Goal: Information Seeking & Learning: Compare options

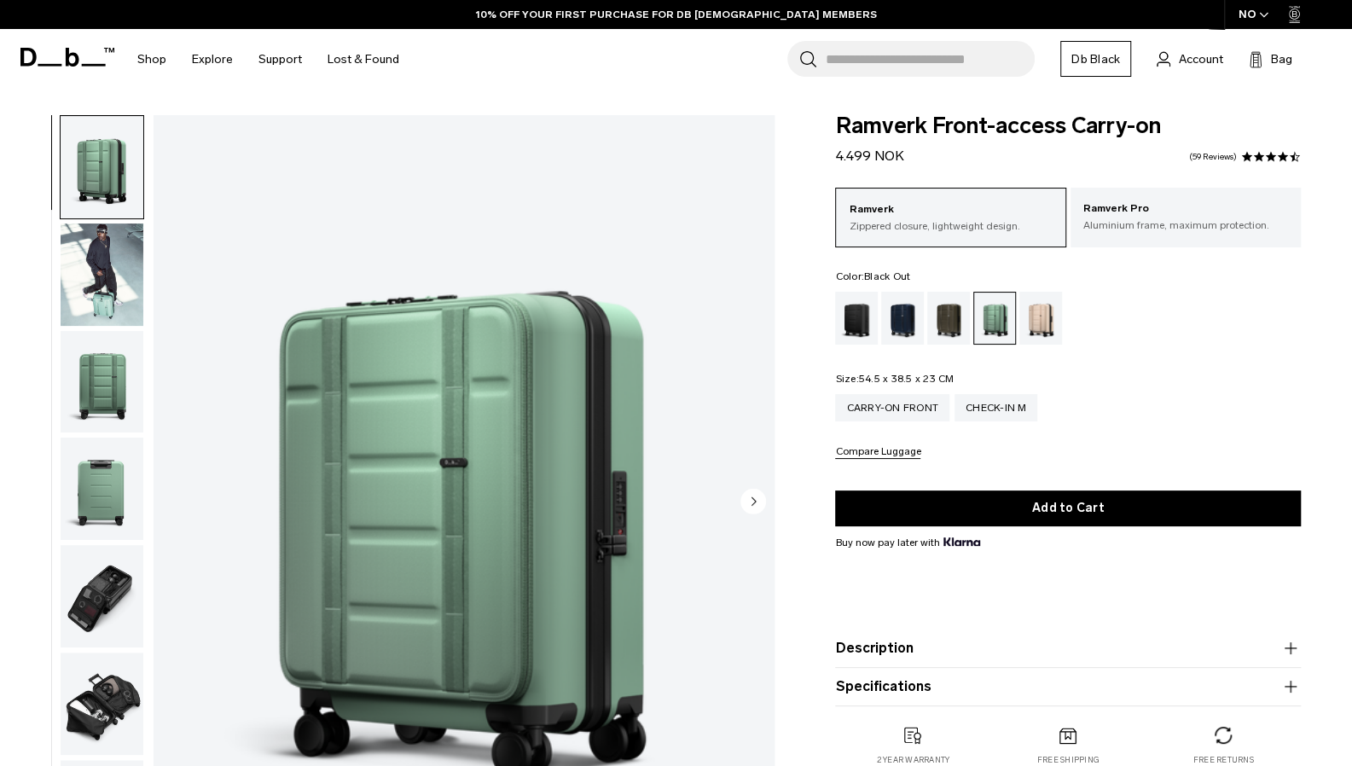
click at [875, 311] on div "Black Out" at bounding box center [857, 318] width 44 height 53
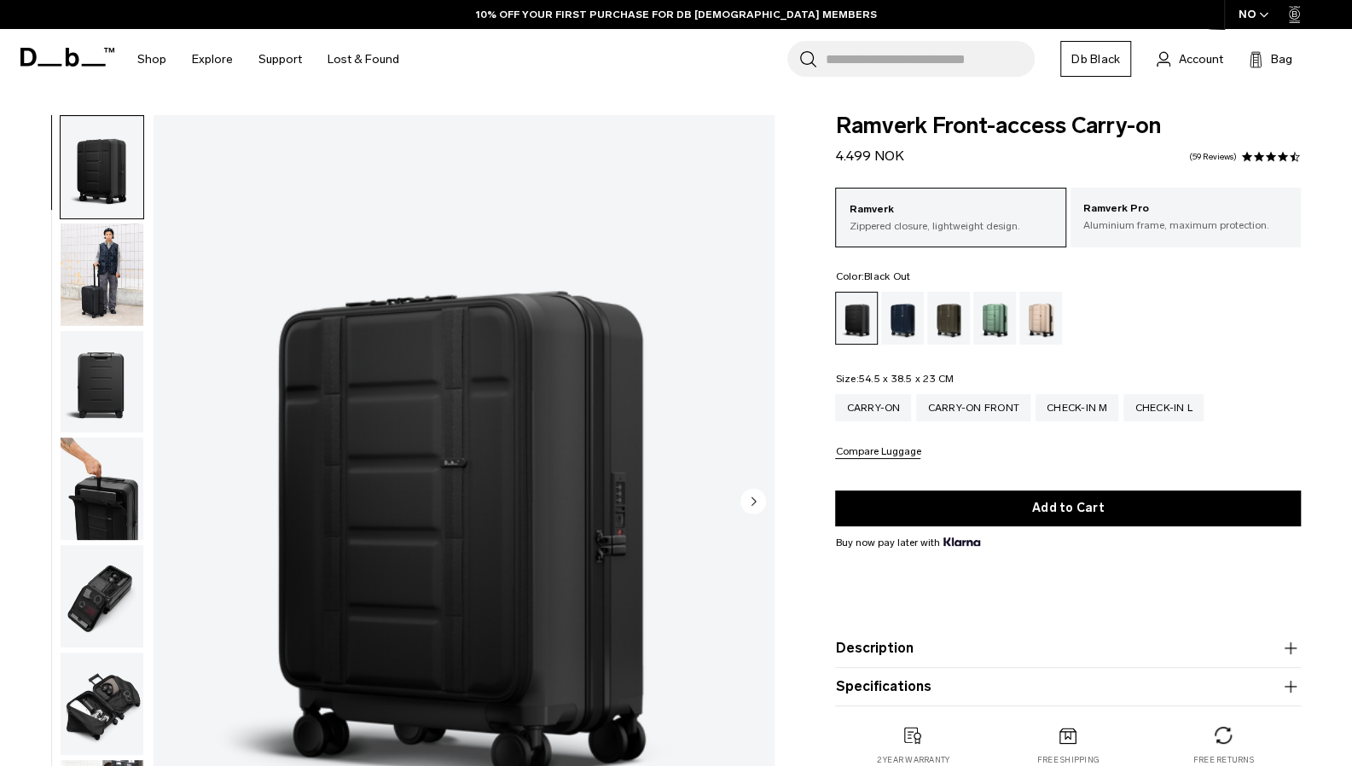
click at [1154, 246] on div "Ramverk Pro Aluminium frame, maximum protection." at bounding box center [1186, 218] width 230 height 60
click at [1154, 240] on div "Ramverk Pro Aluminium frame, maximum protection." at bounding box center [1186, 217] width 230 height 58
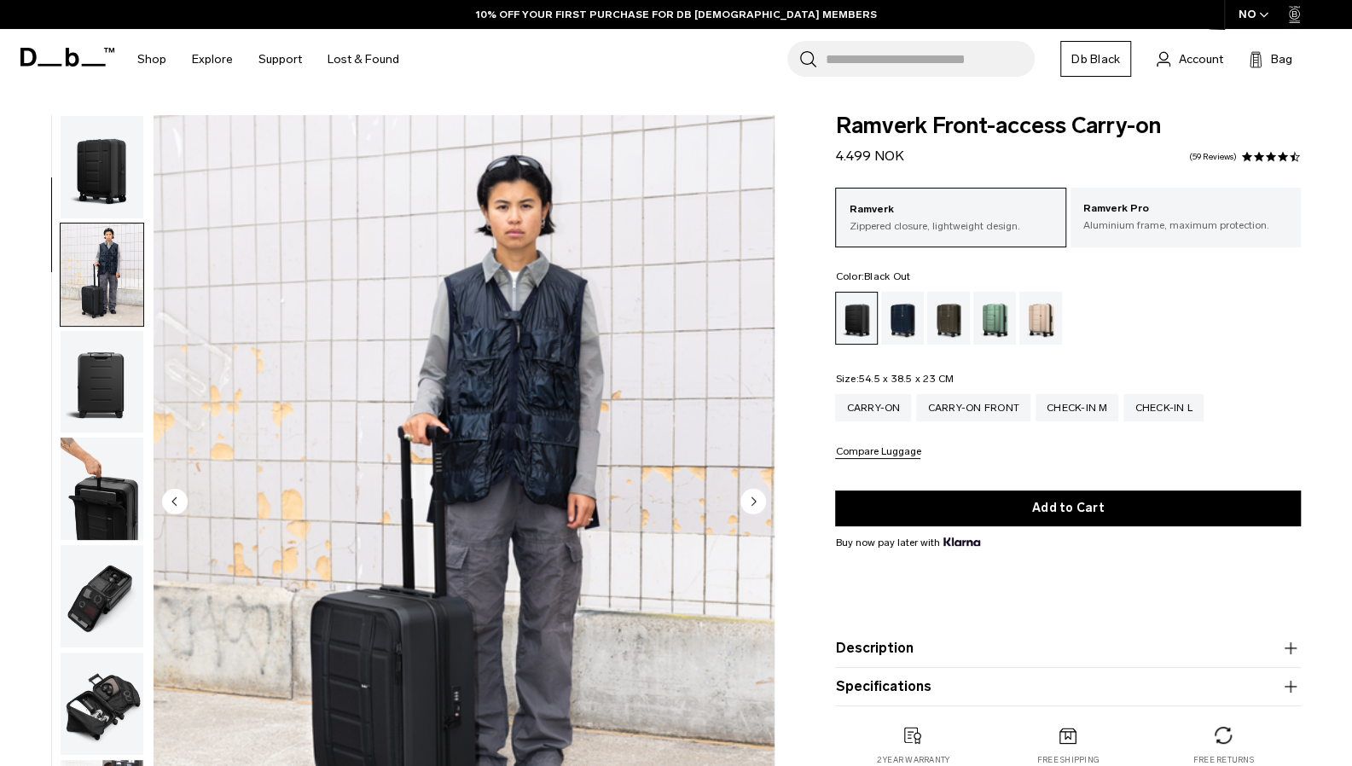
scroll to position [108, 0]
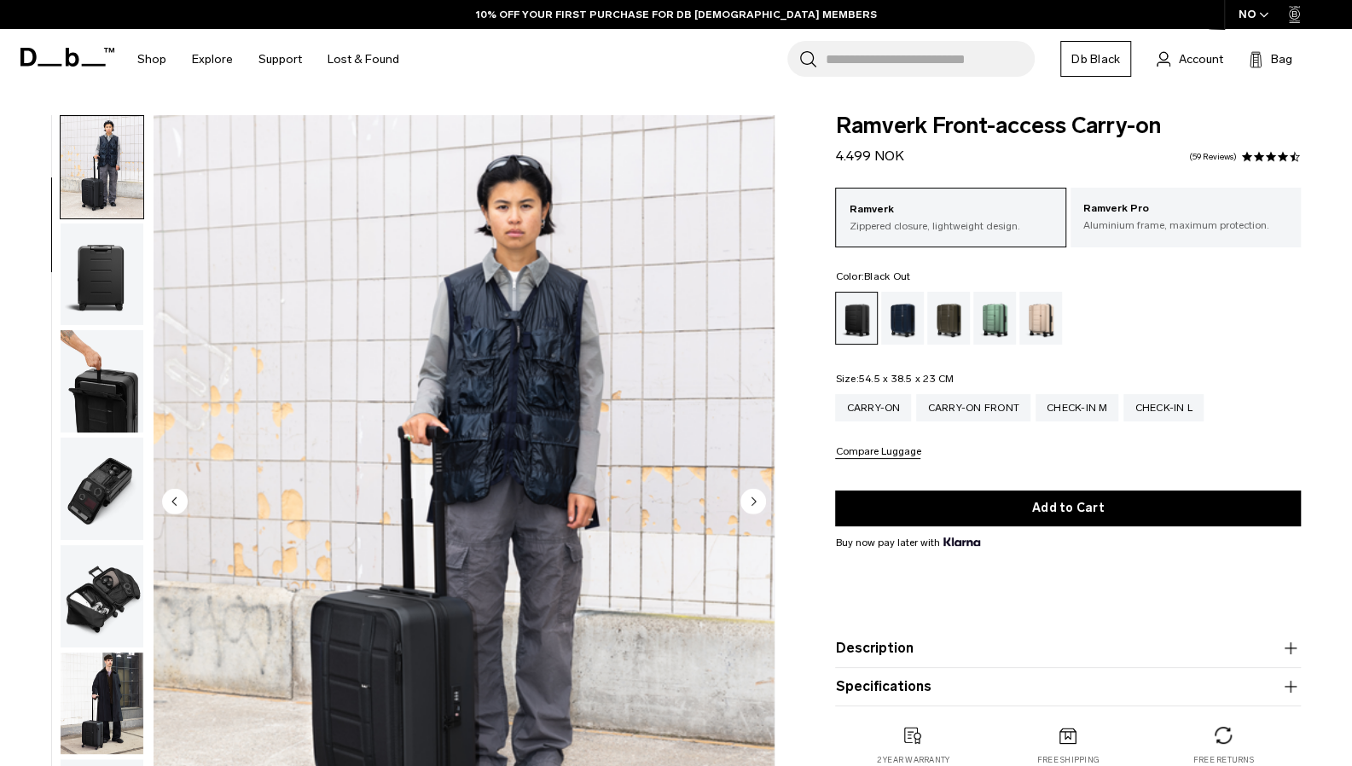
click at [109, 363] on img "button" at bounding box center [102, 381] width 83 height 102
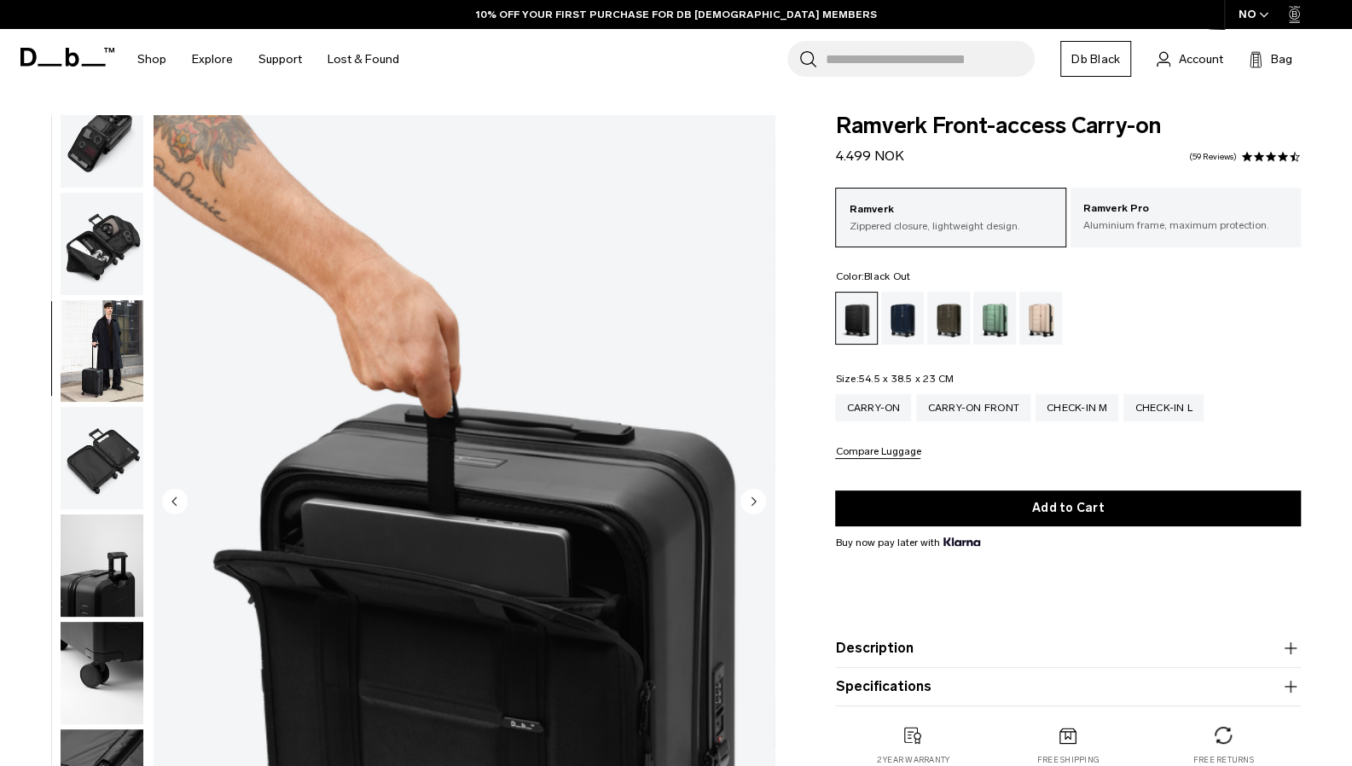
scroll to position [493, 0]
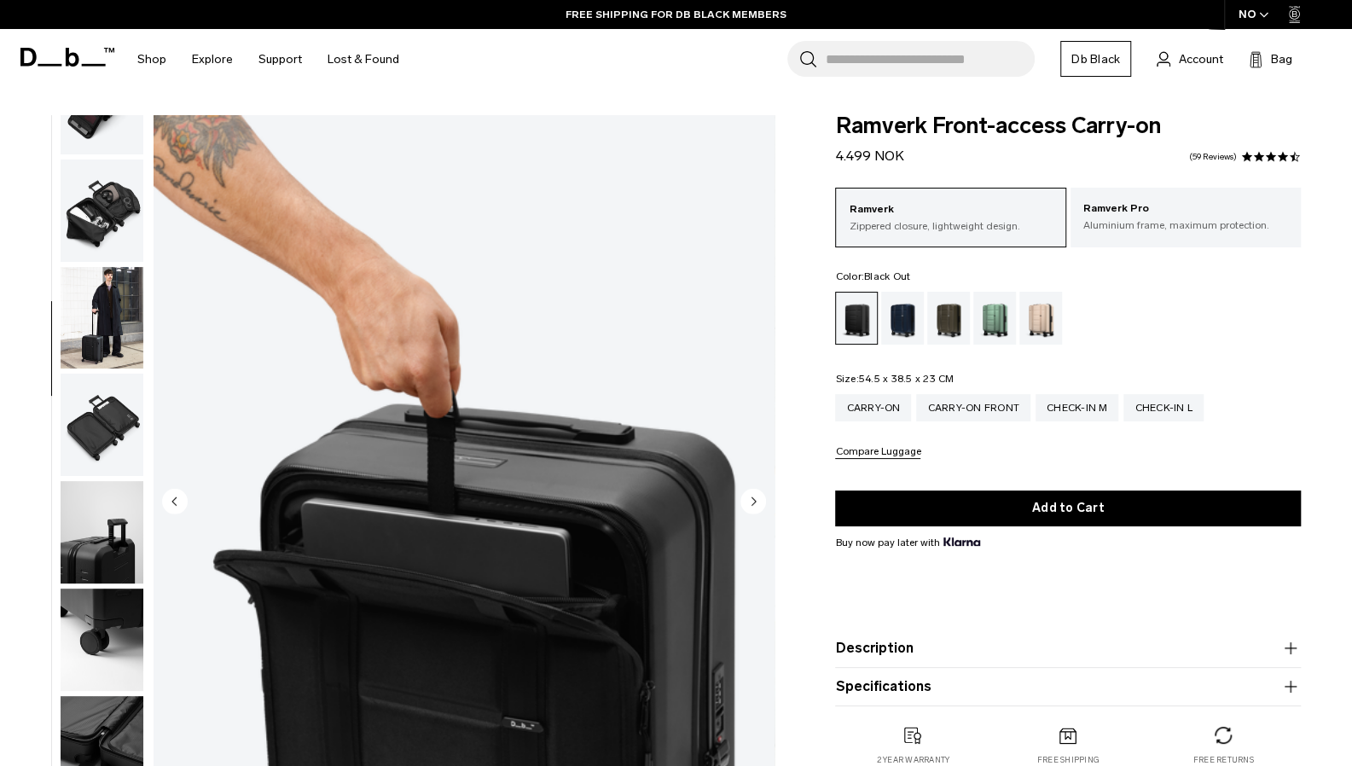
click at [96, 407] on img "button" at bounding box center [102, 425] width 83 height 102
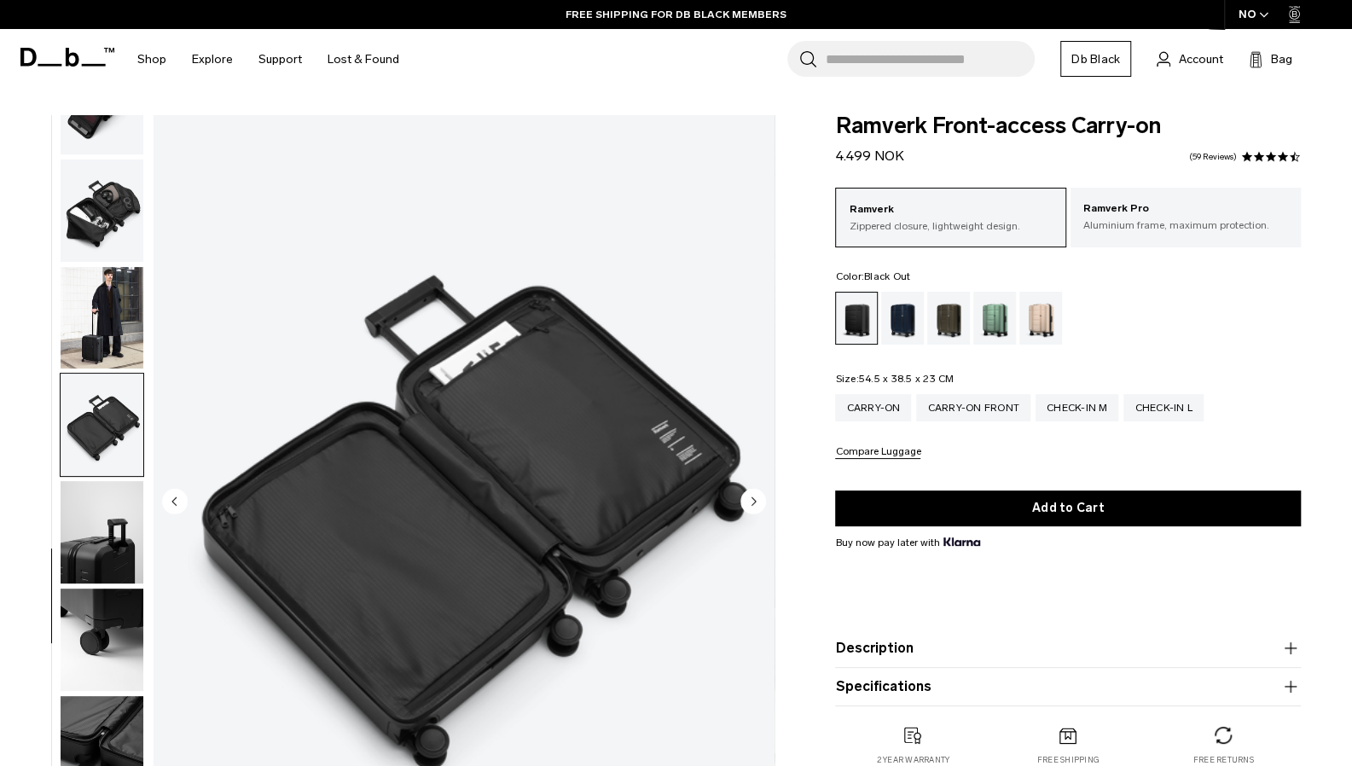
scroll to position [510, 0]
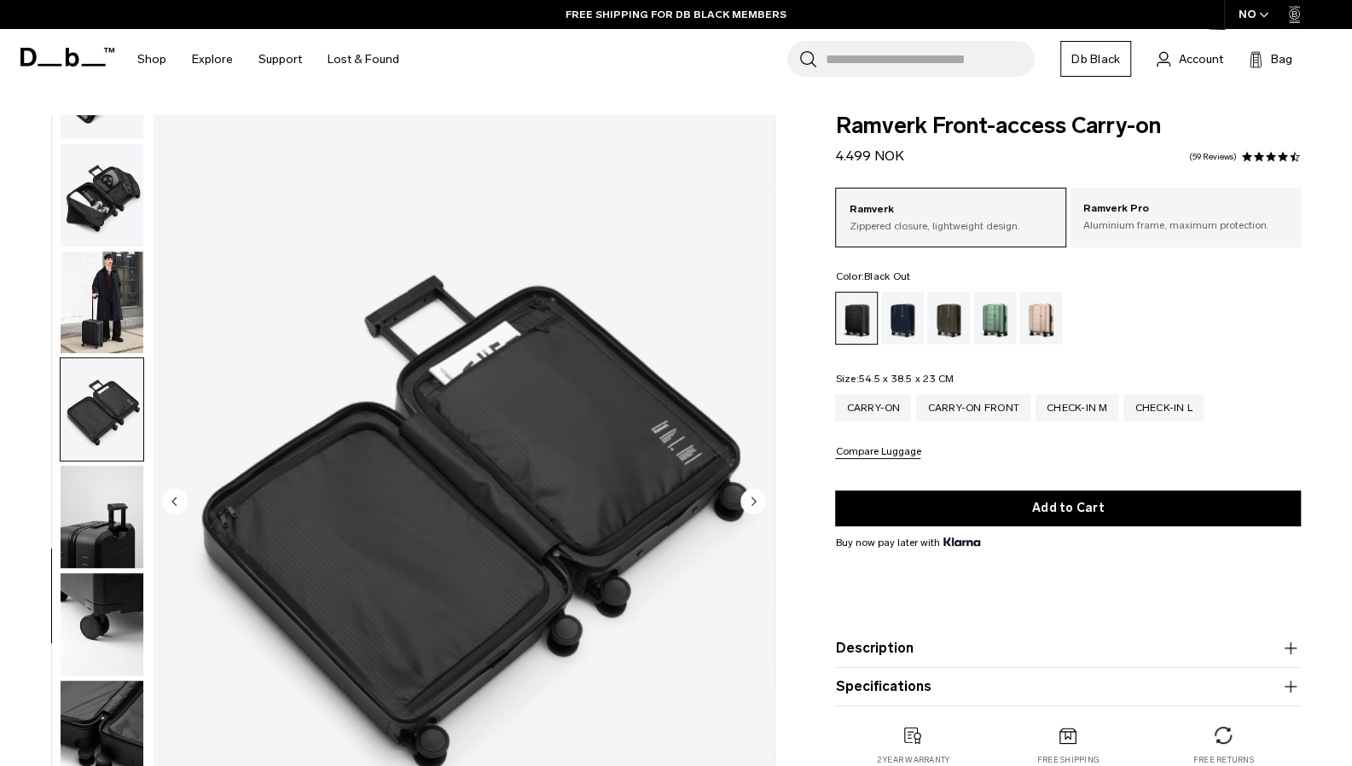
click at [114, 516] on img "button" at bounding box center [102, 517] width 83 height 102
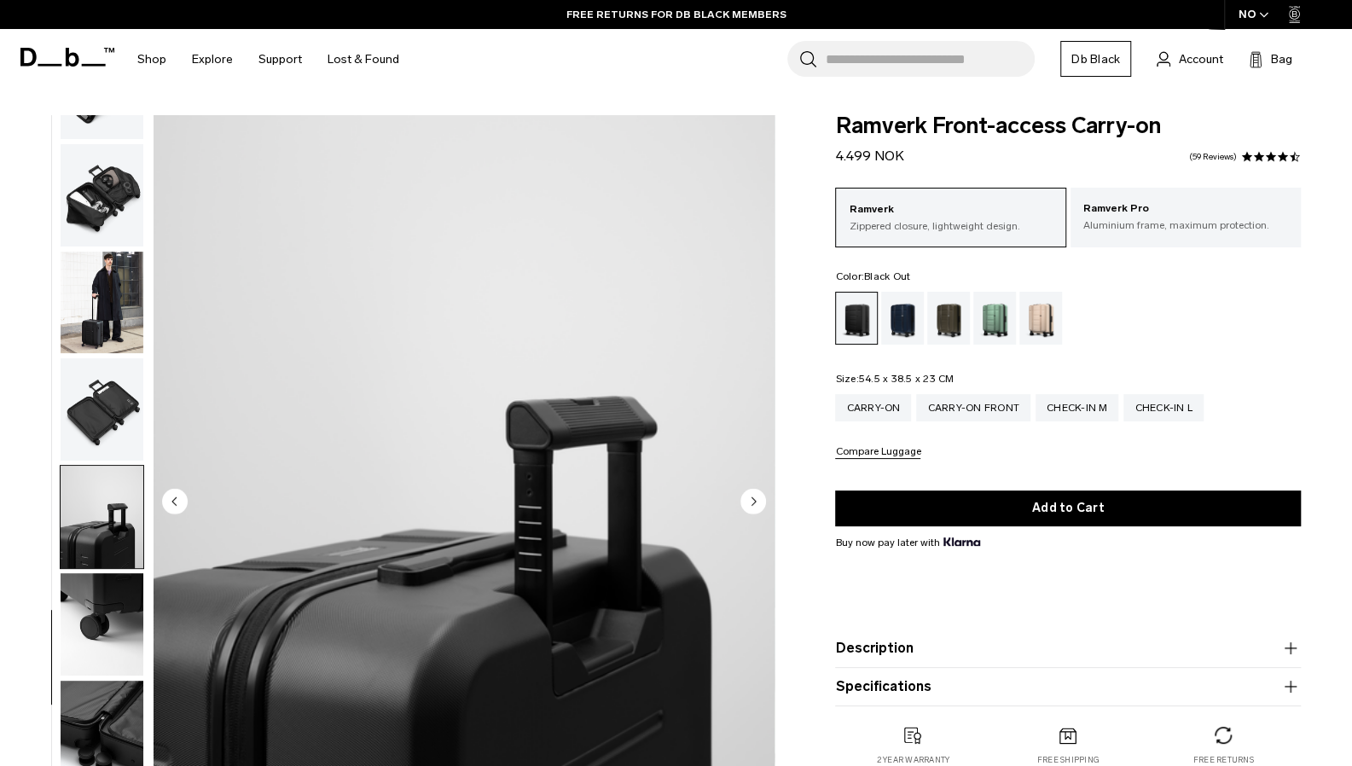
click at [109, 682] on img "button" at bounding box center [102, 732] width 83 height 102
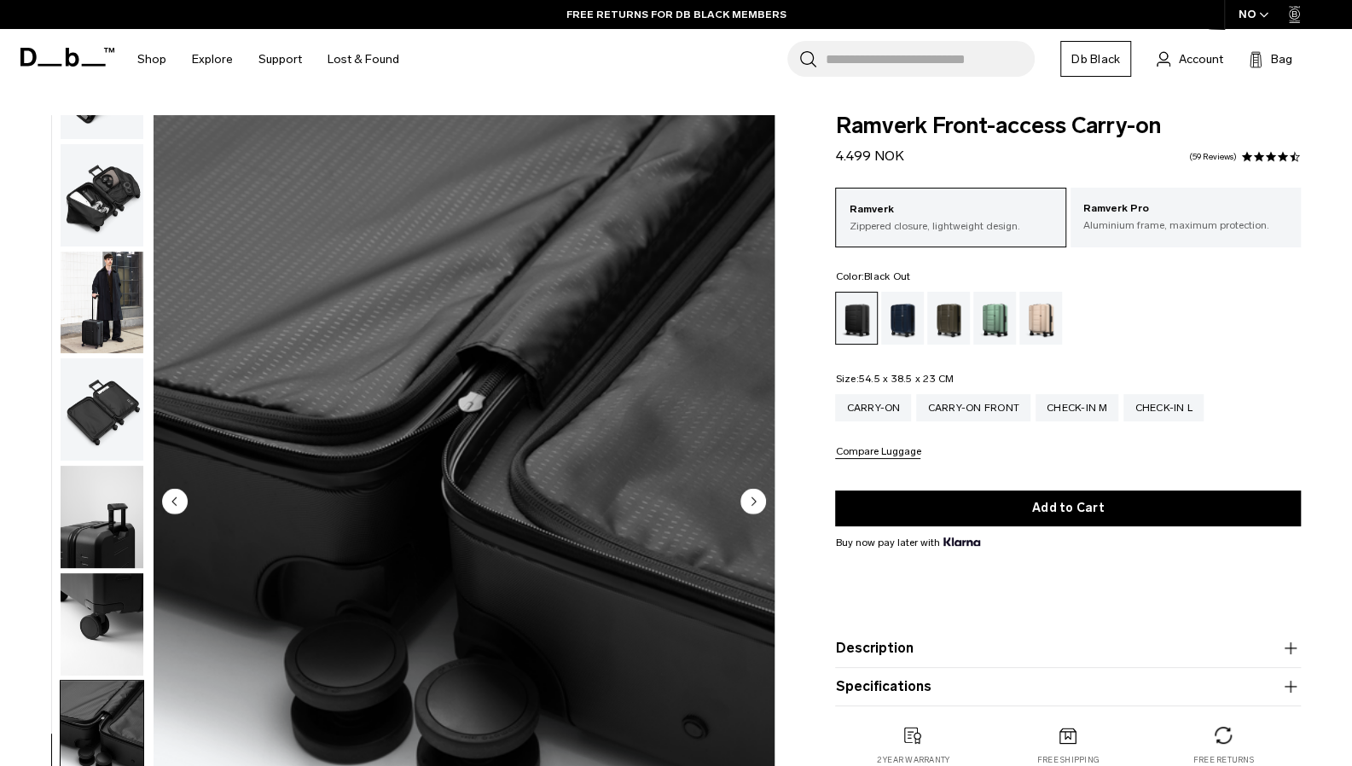
click at [99, 743] on img "button" at bounding box center [102, 732] width 83 height 102
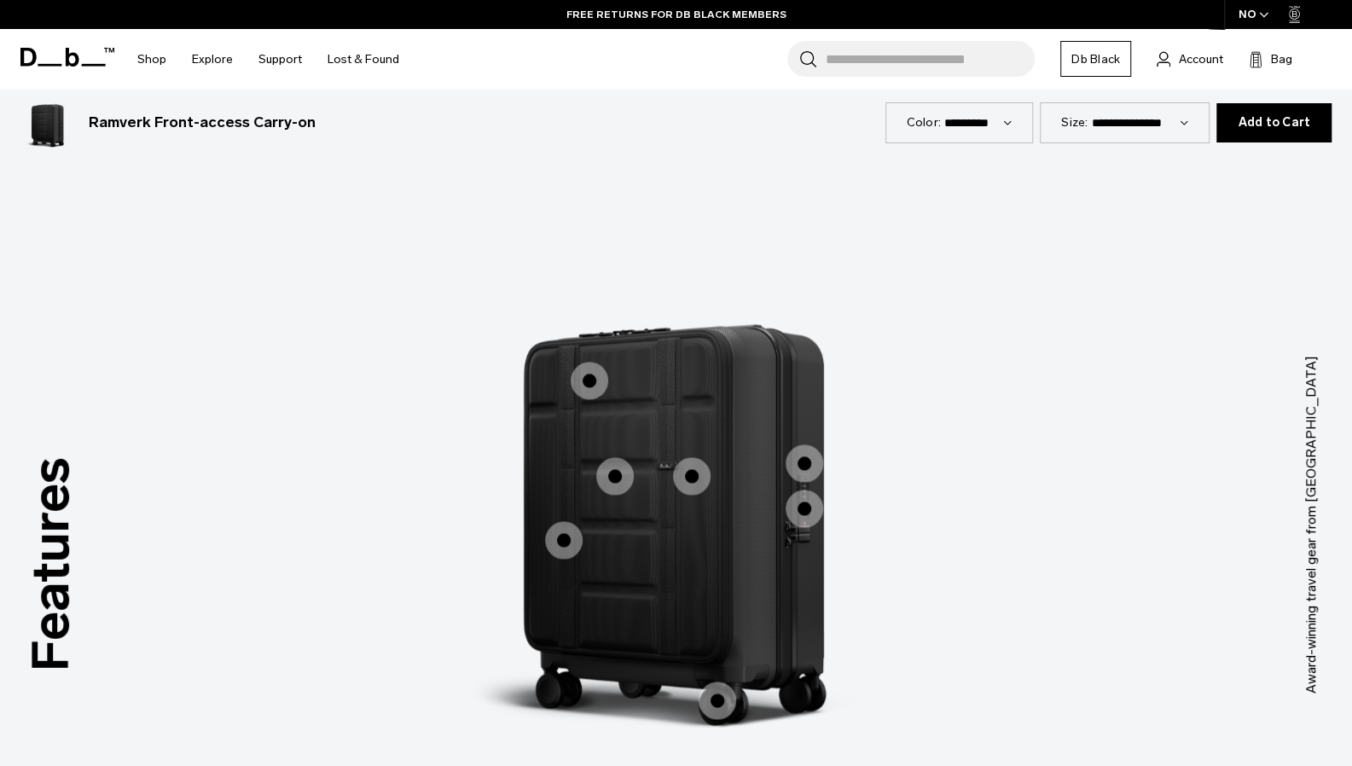
scroll to position [1365, 0]
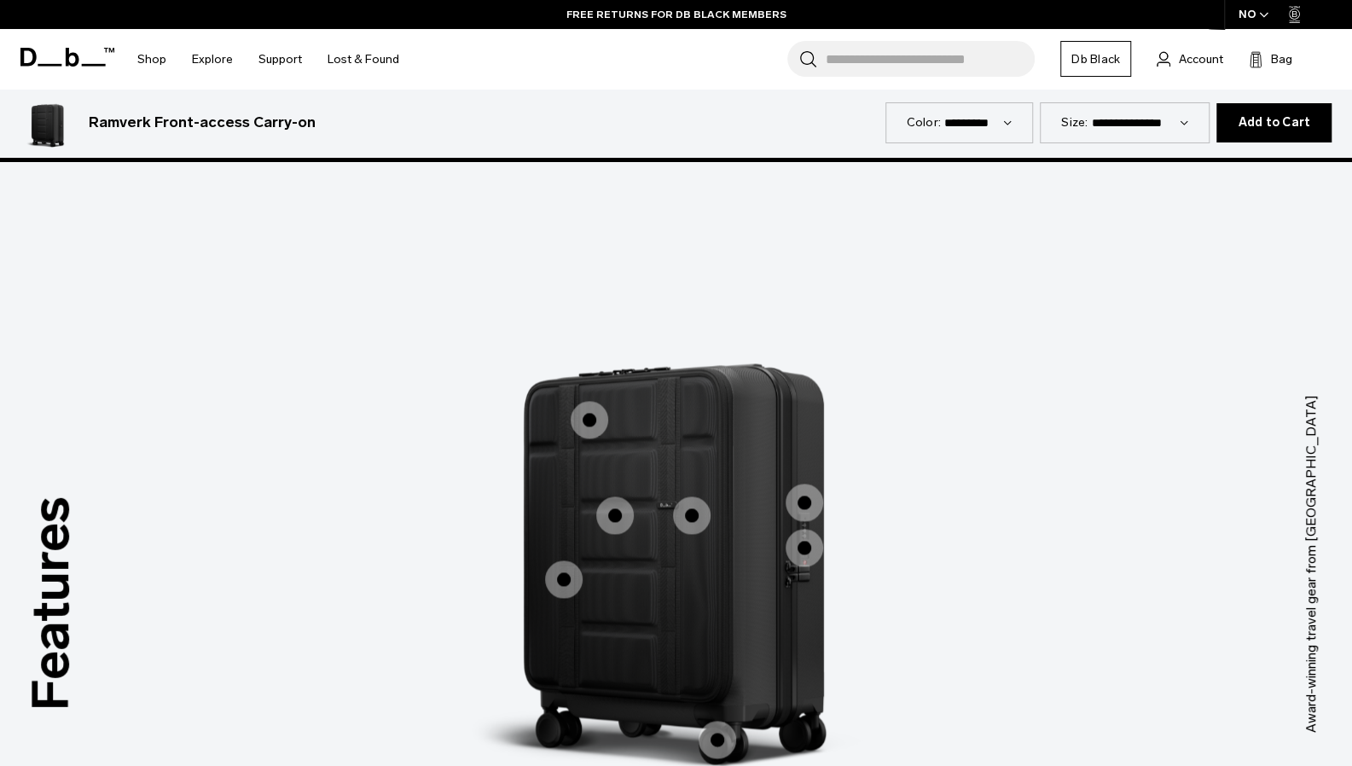
click at [683, 518] on span "1 / 3" at bounding box center [692, 516] width 38 height 38
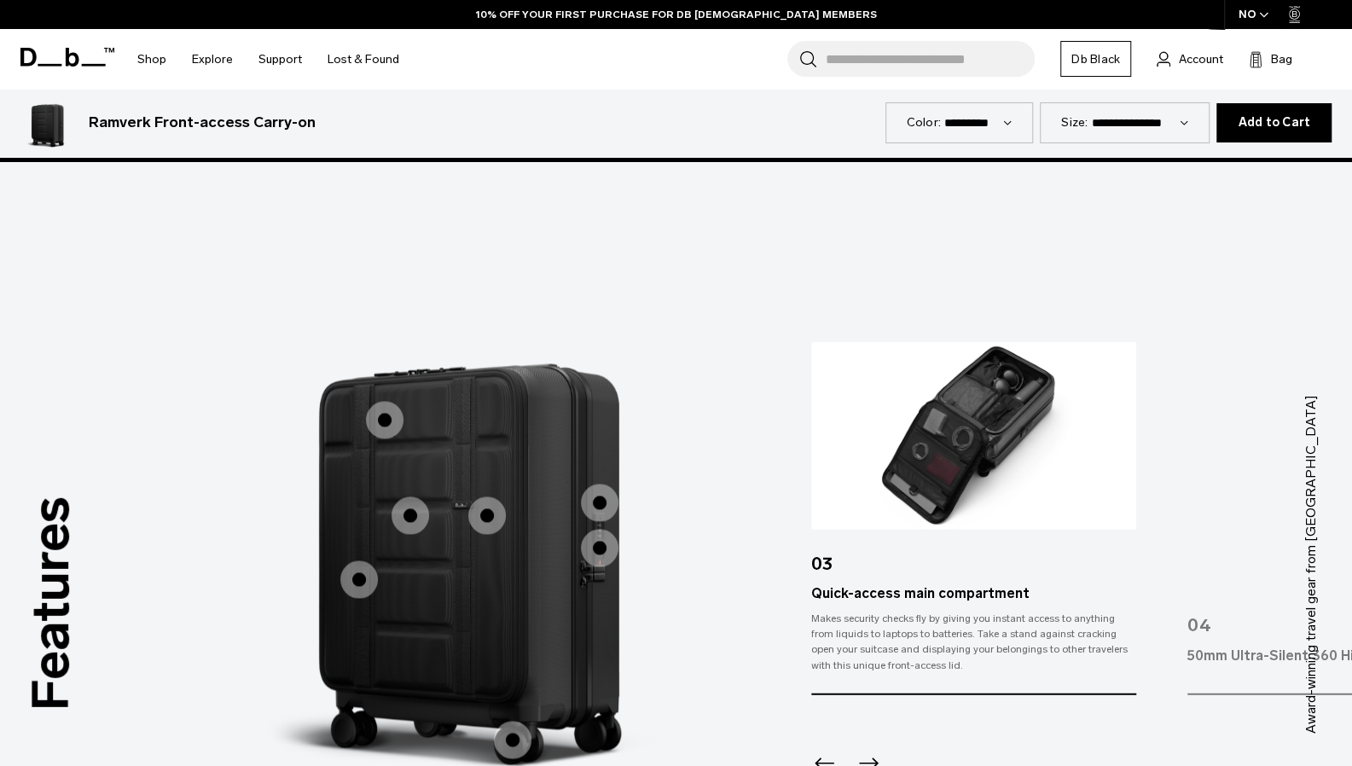
click at [385, 414] on span "1 / 3" at bounding box center [385, 420] width 38 height 38
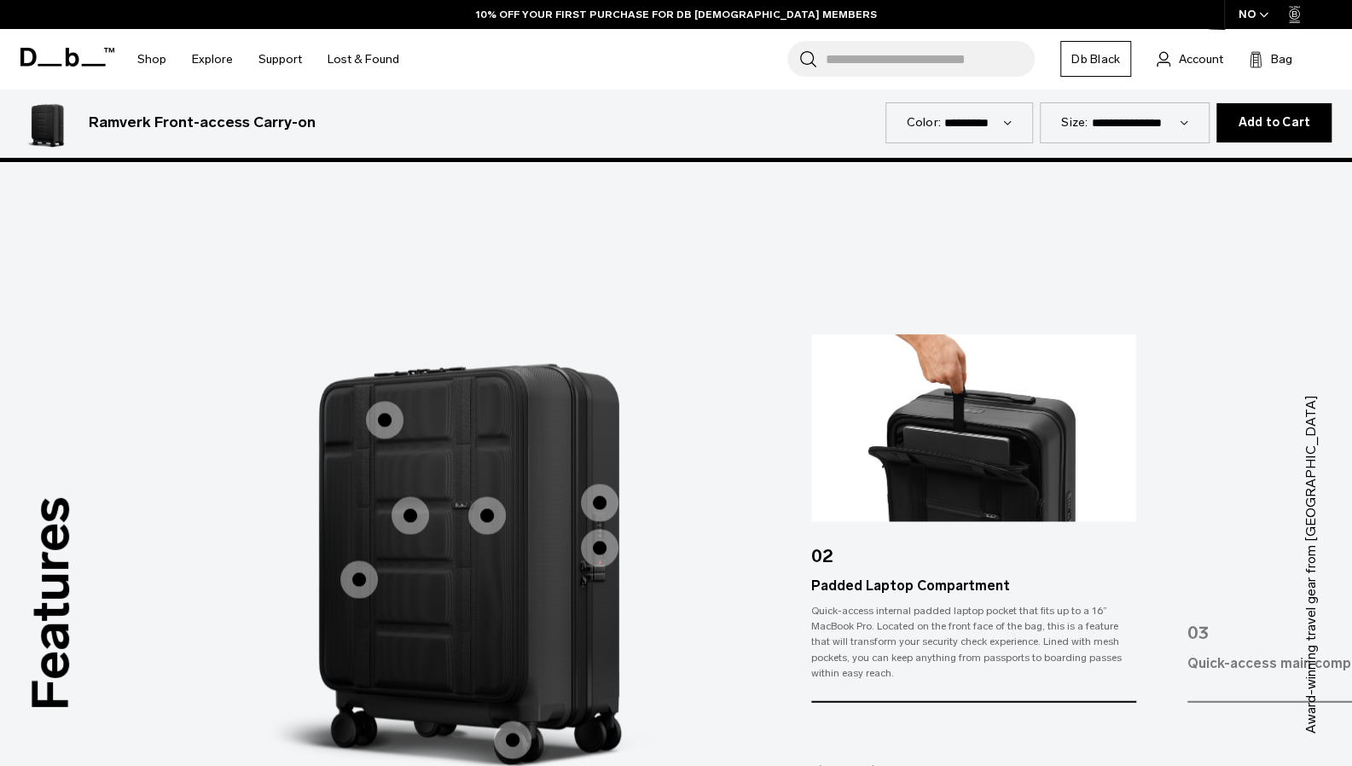
click at [350, 584] on span "1 / 3" at bounding box center [359, 580] width 38 height 38
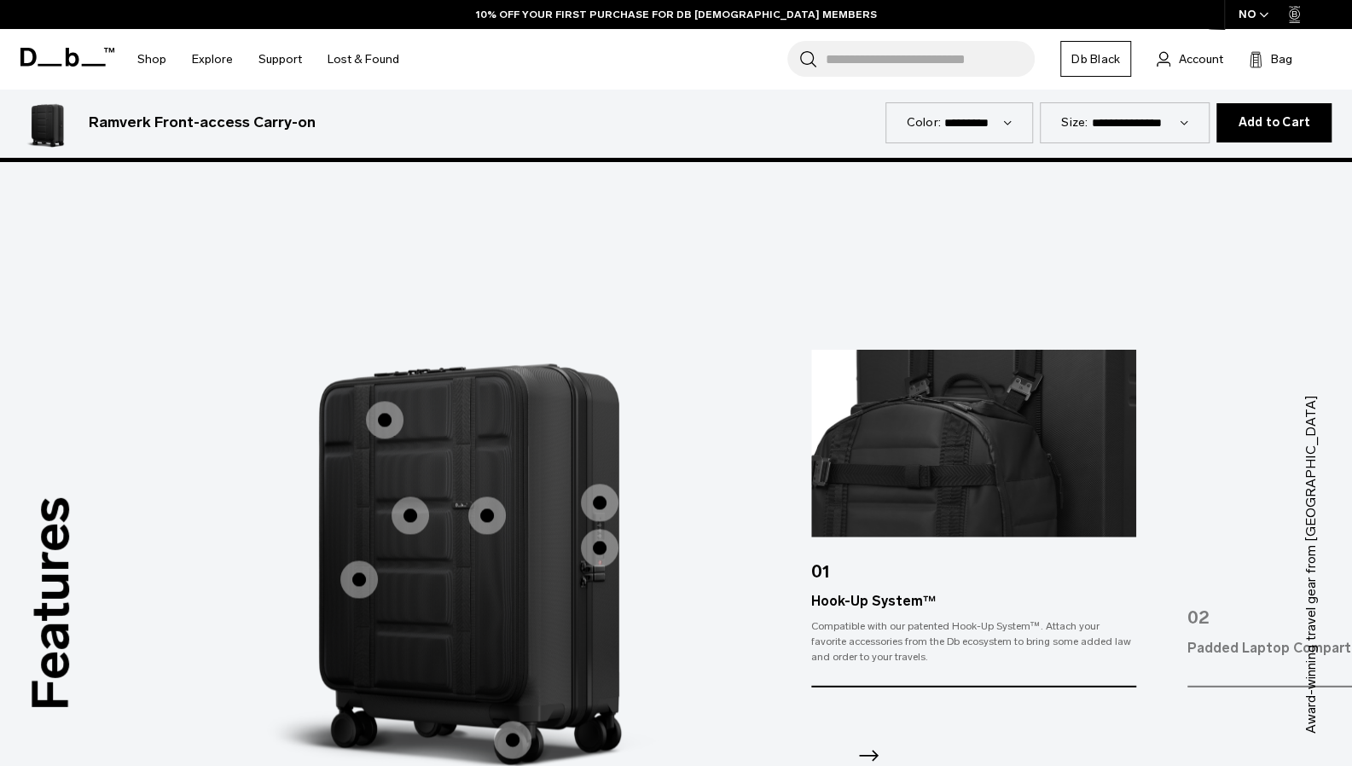
click at [404, 519] on span "1 / 3" at bounding box center [411, 516] width 38 height 38
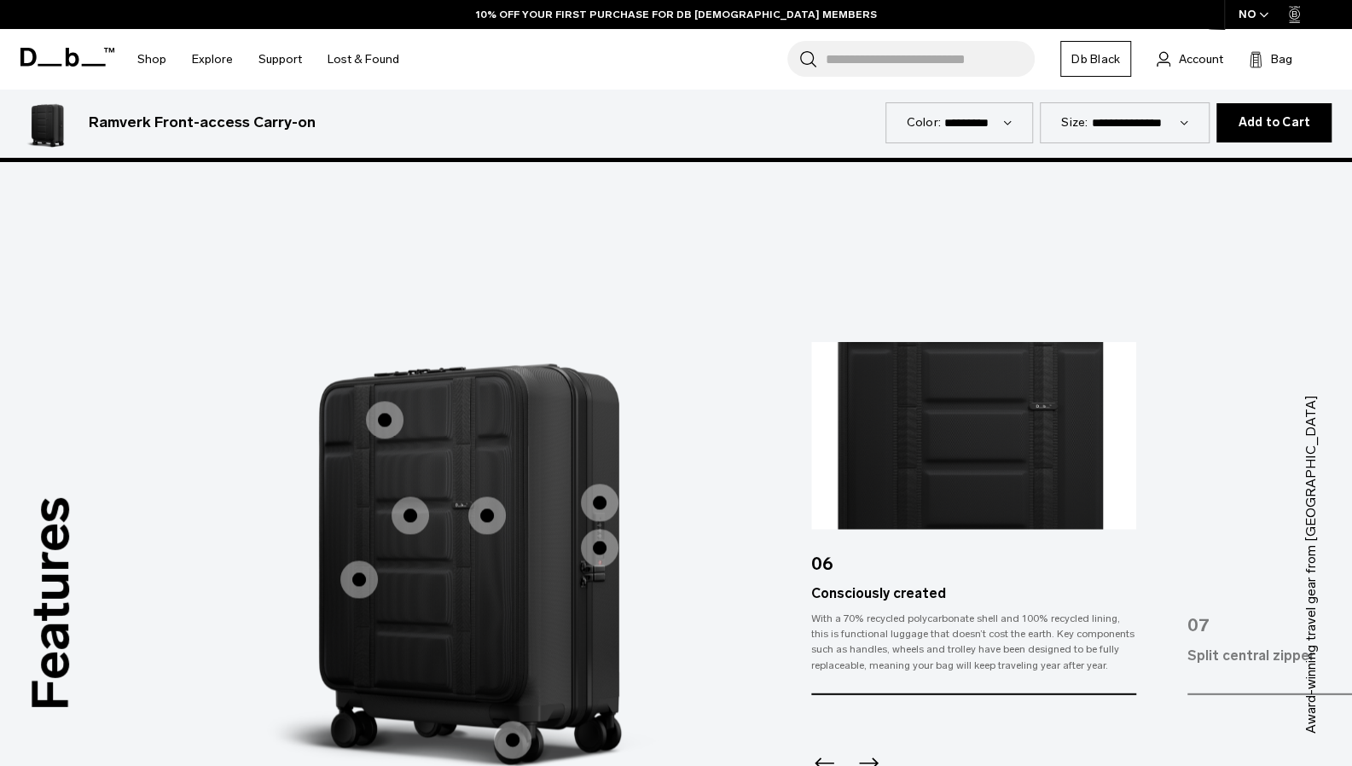
click at [1324, 375] on img "7 / 7" at bounding box center [1350, 435] width 325 height 188
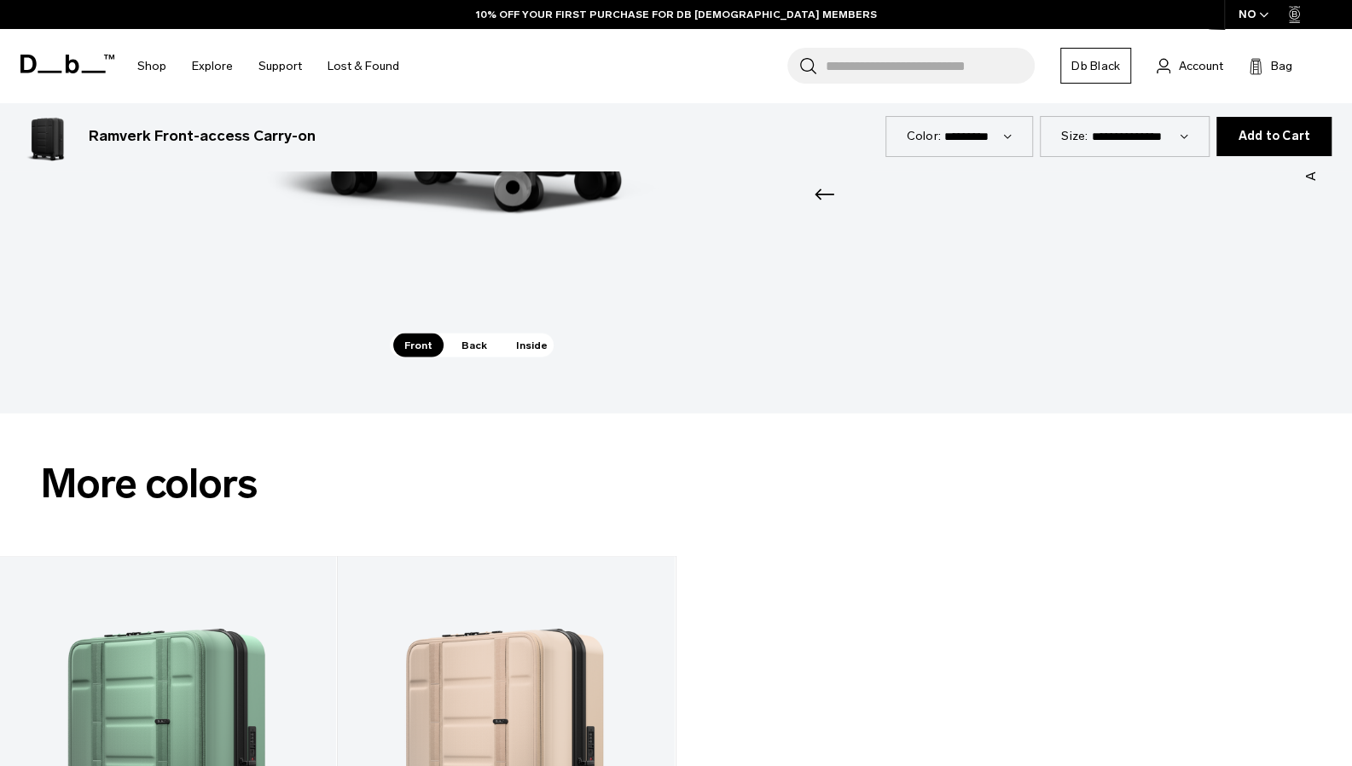
scroll to position [2201, 0]
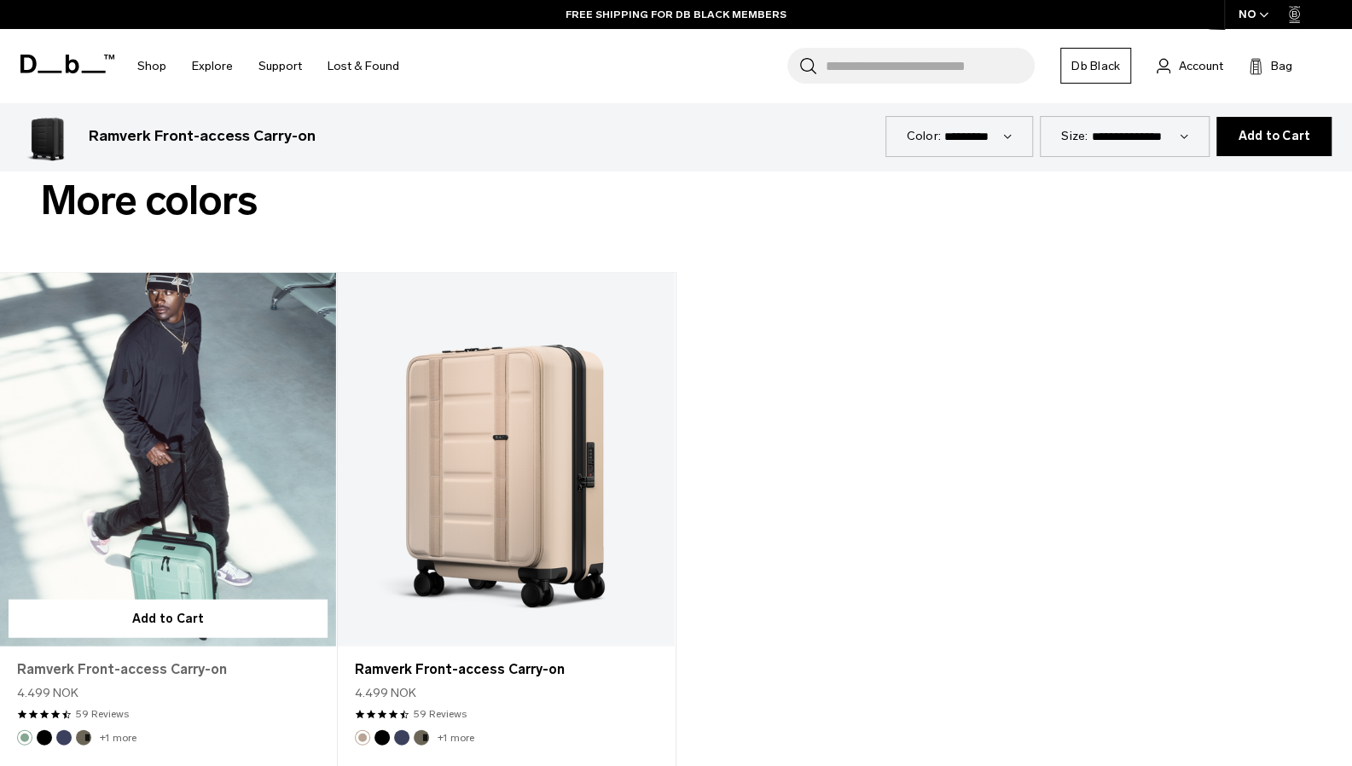
click at [128, 671] on link "Ramverk Front-access Carry-on" at bounding box center [168, 670] width 302 height 20
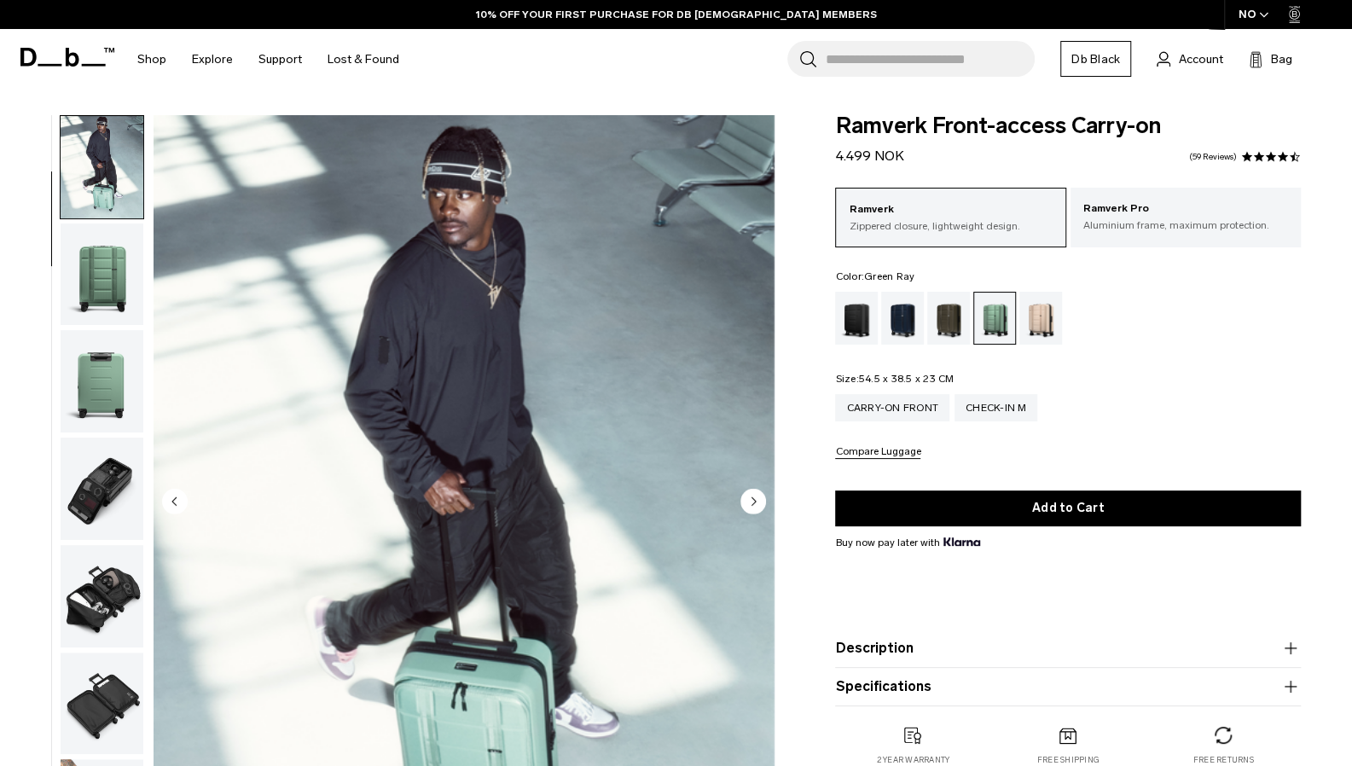
click at [109, 327] on ul at bounding box center [102, 503] width 84 height 776
click at [116, 375] on img "button" at bounding box center [102, 381] width 83 height 102
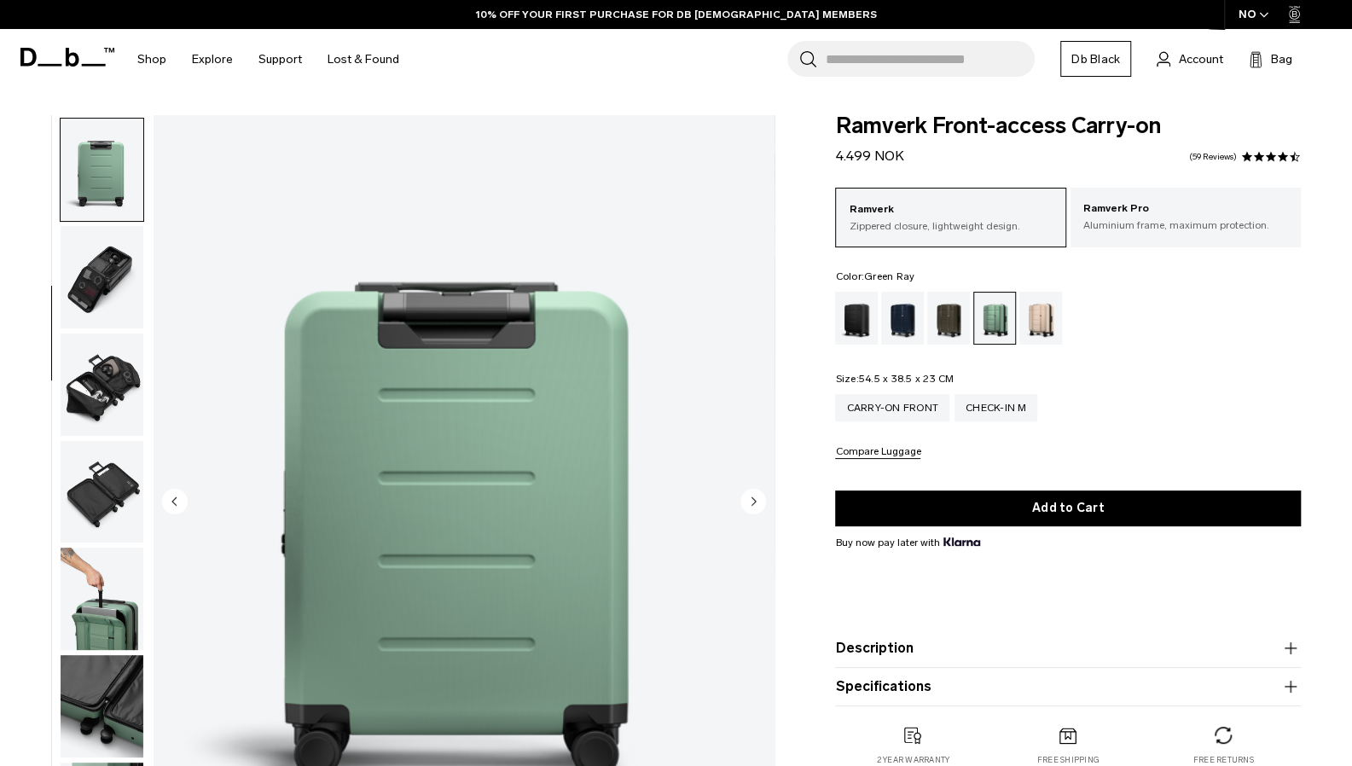
scroll to position [323, 0]
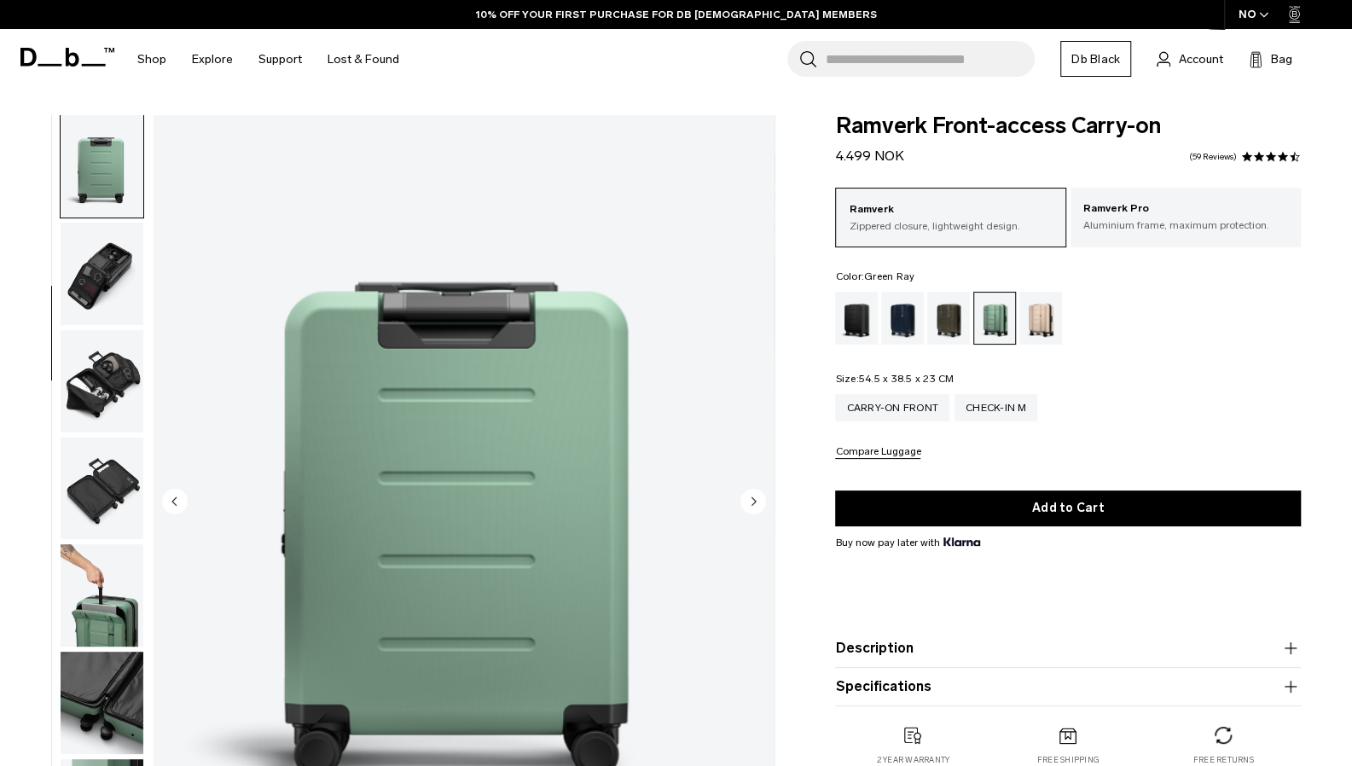
click at [95, 279] on img "button" at bounding box center [102, 274] width 83 height 102
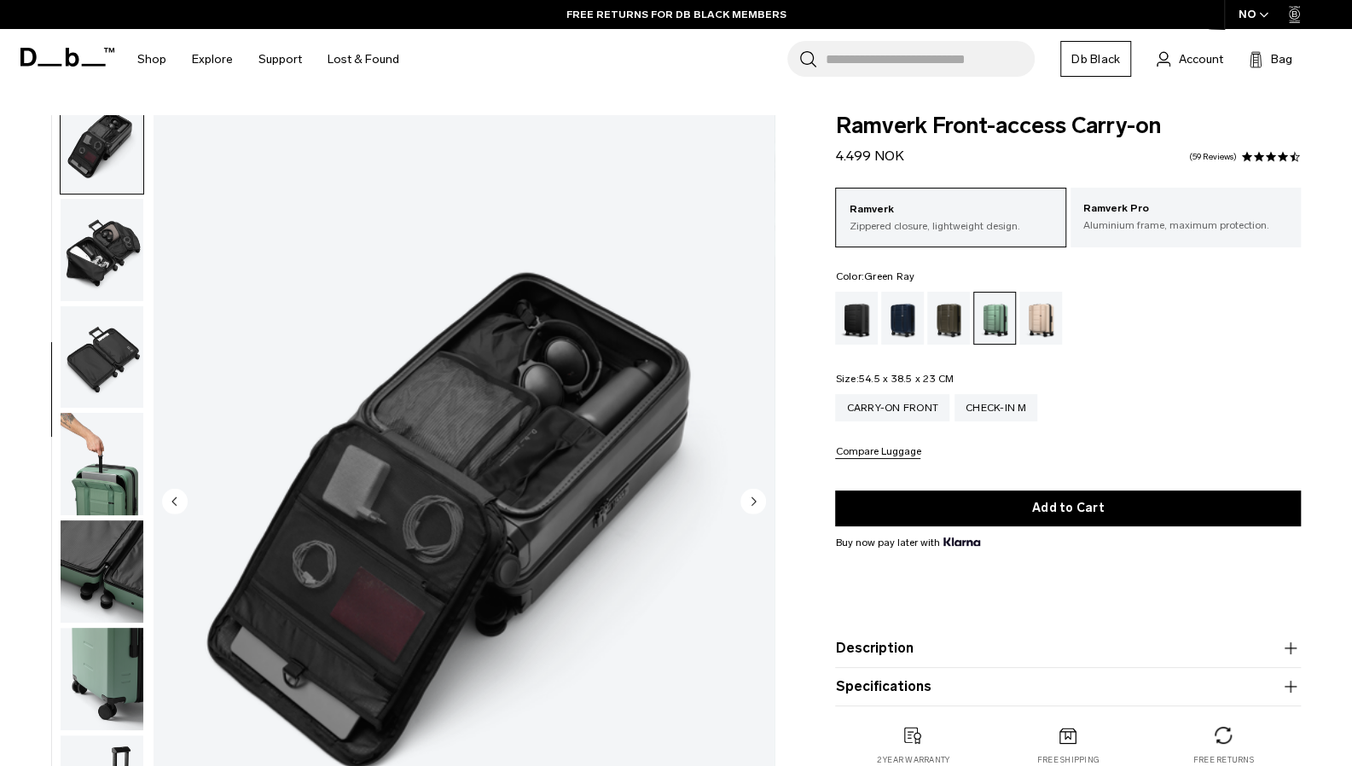
scroll to position [462, 0]
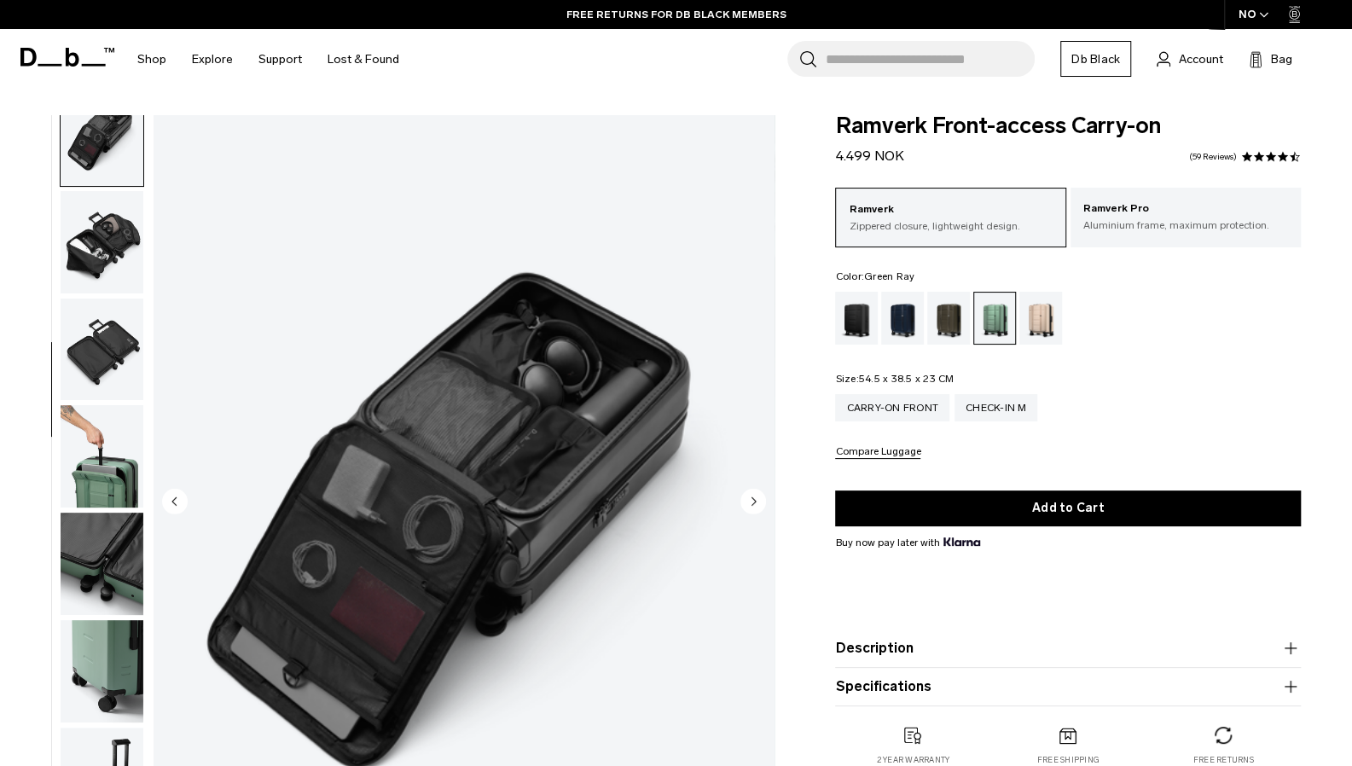
click at [94, 359] on img "button" at bounding box center [102, 350] width 83 height 102
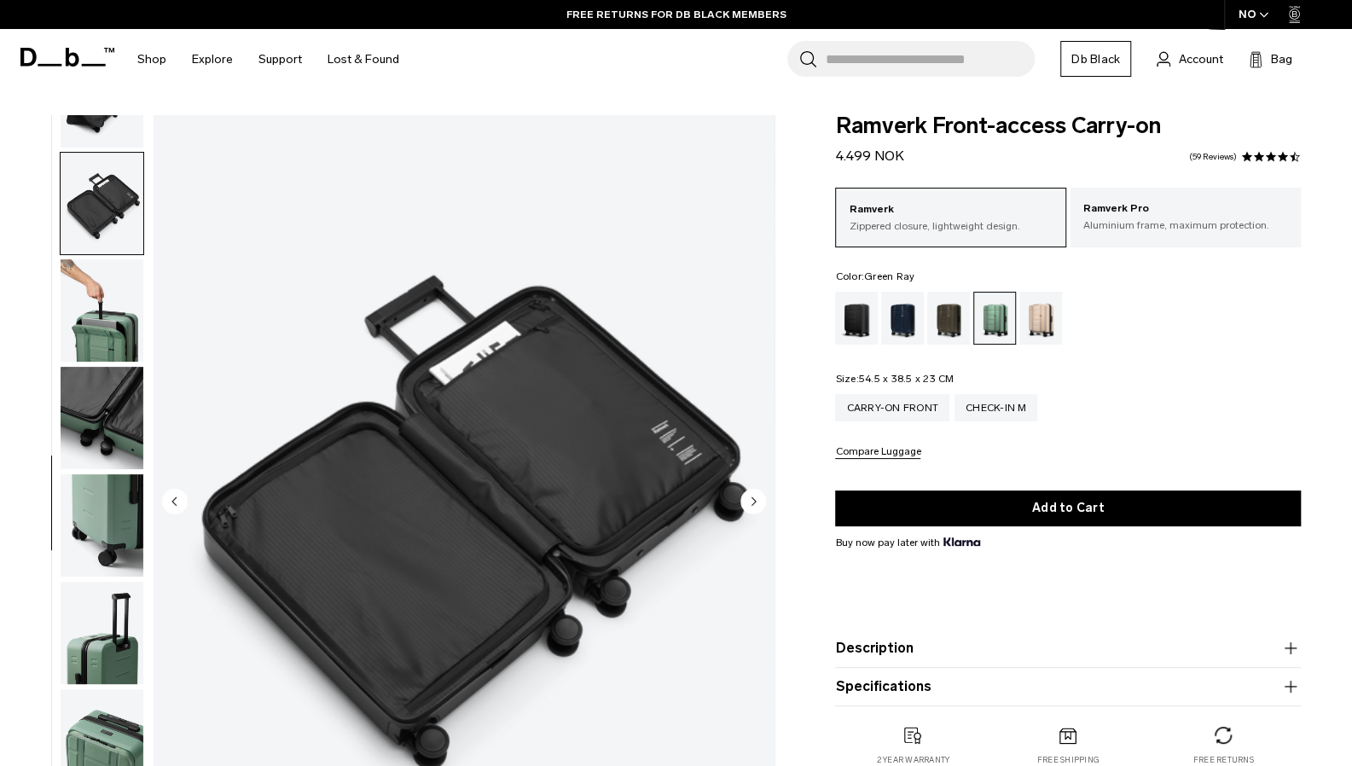
scroll to position [618, 0]
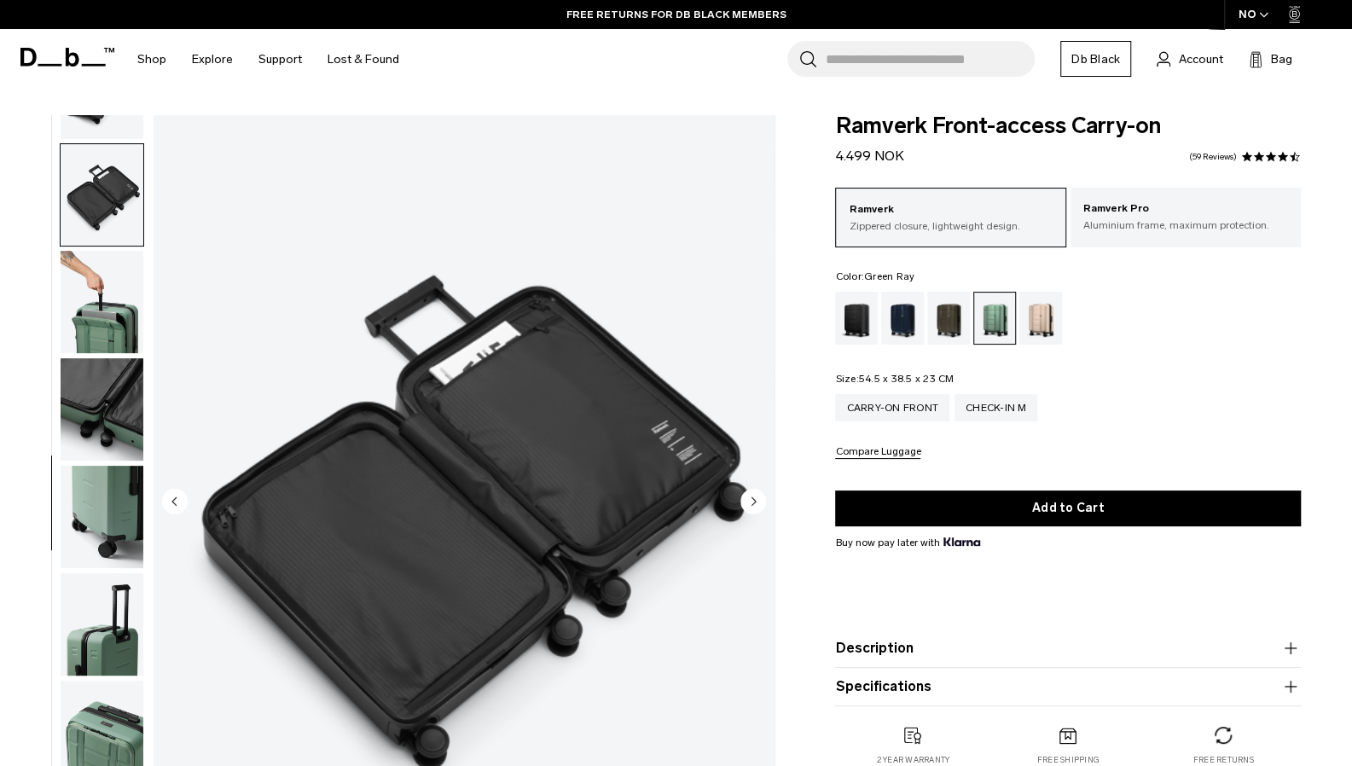
click at [89, 312] on img "button" at bounding box center [102, 302] width 83 height 102
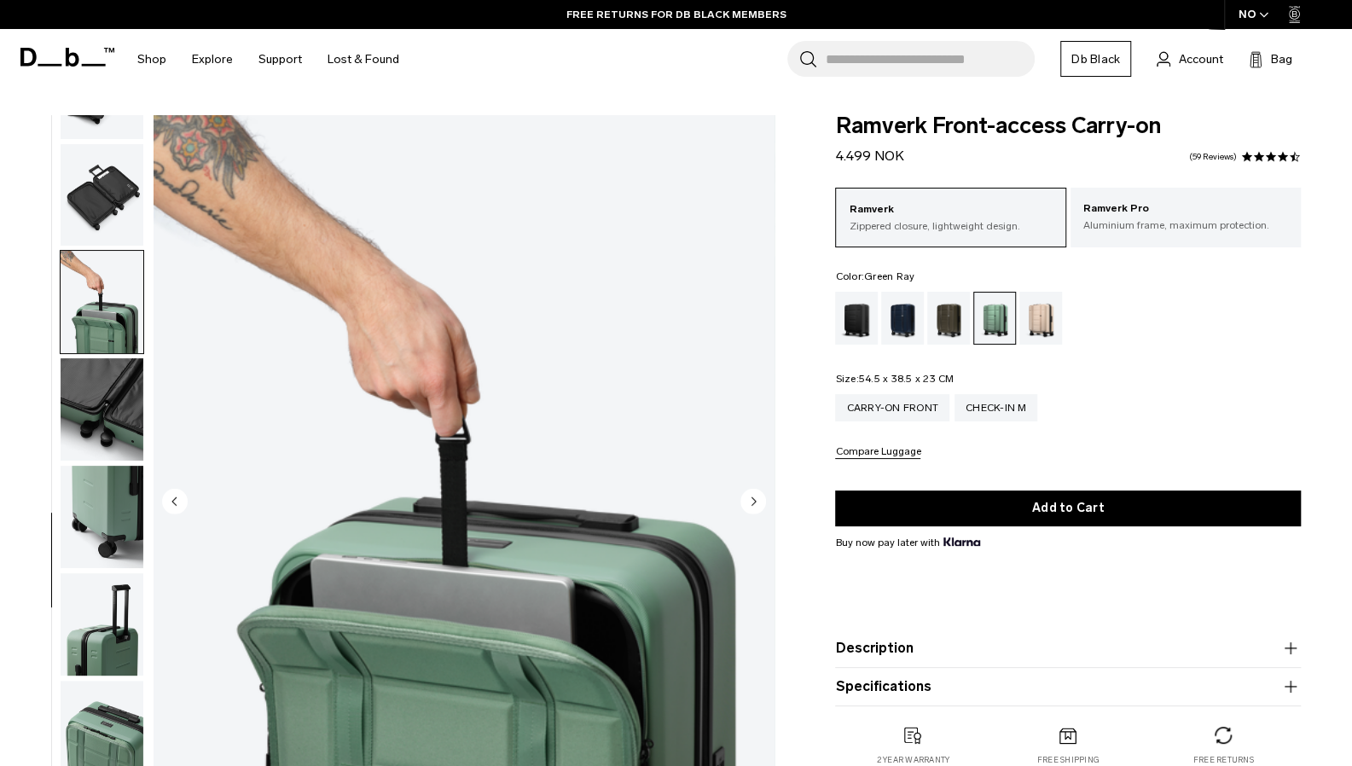
click at [113, 387] on img "button" at bounding box center [102, 409] width 83 height 102
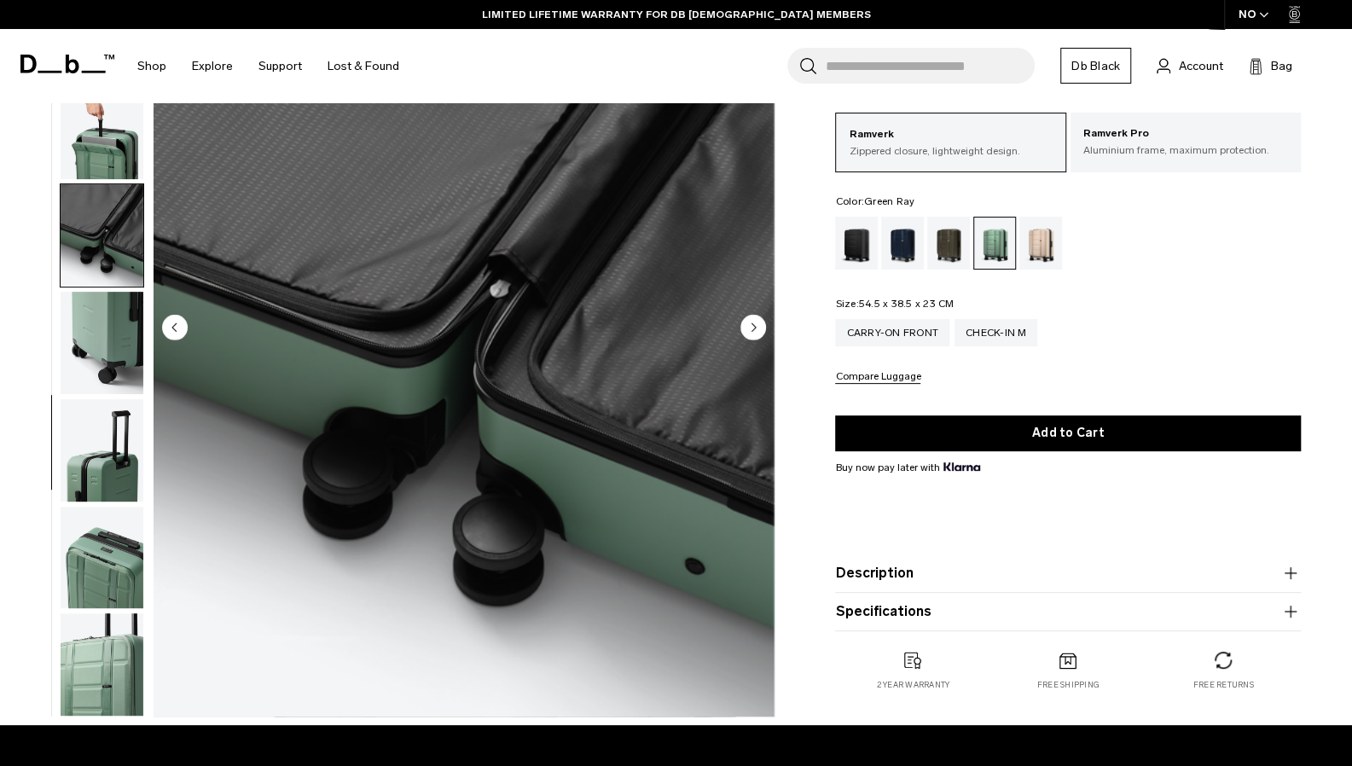
scroll to position [0, 0]
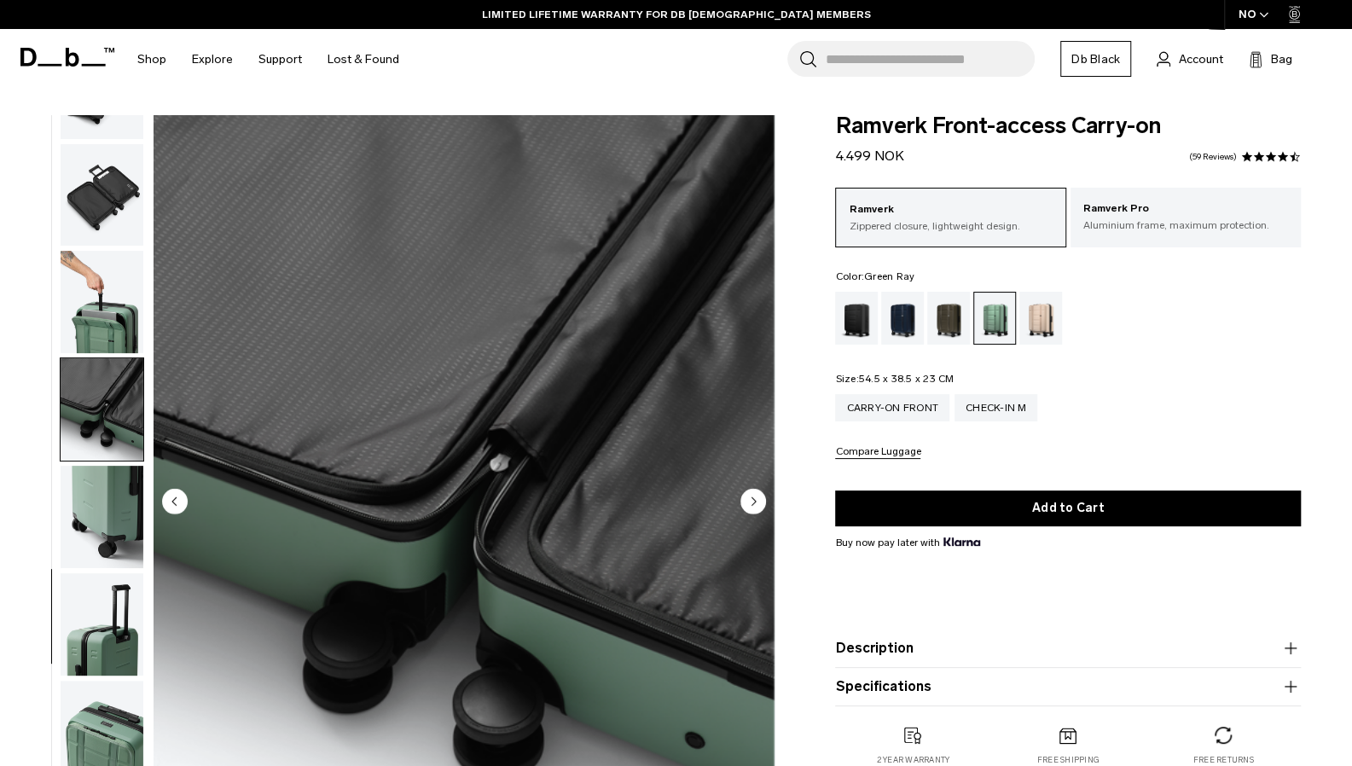
click at [110, 340] on img "button" at bounding box center [102, 302] width 83 height 102
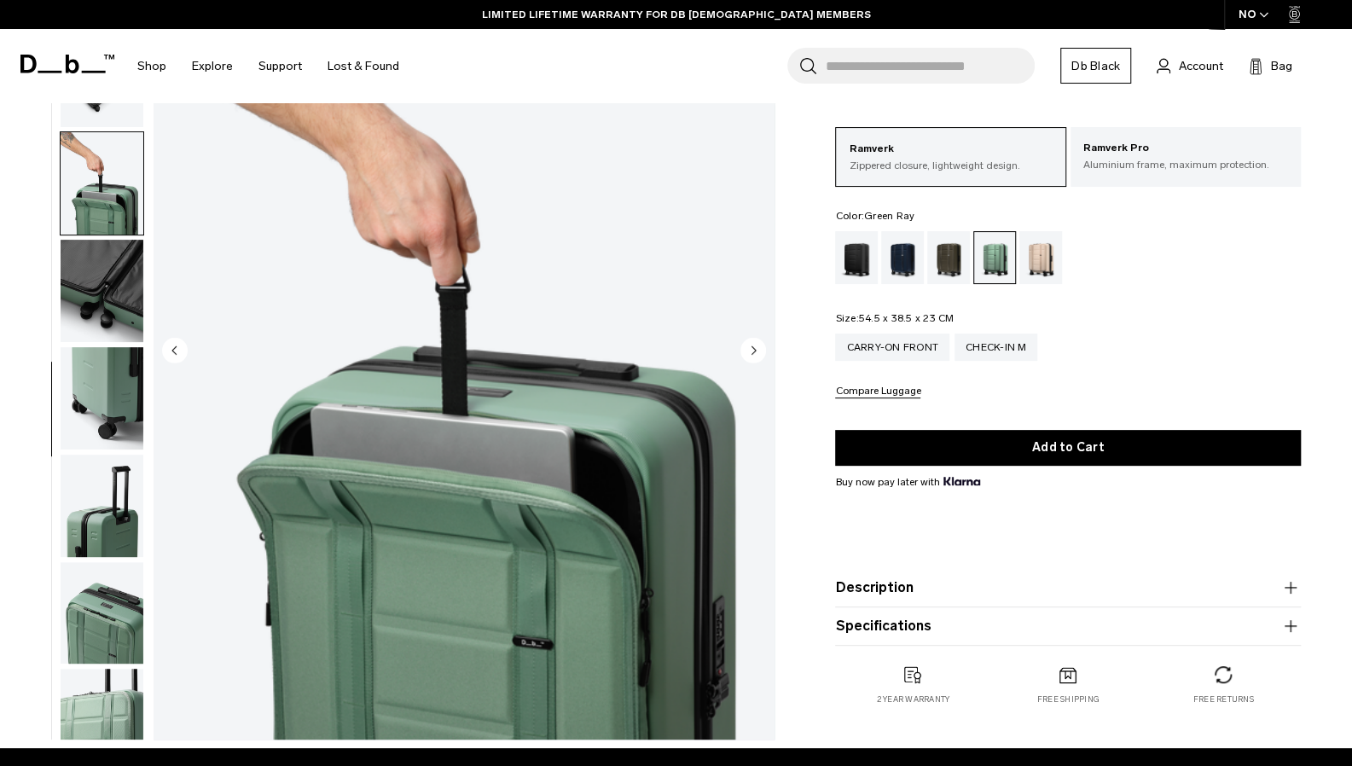
scroll to position [152, 0]
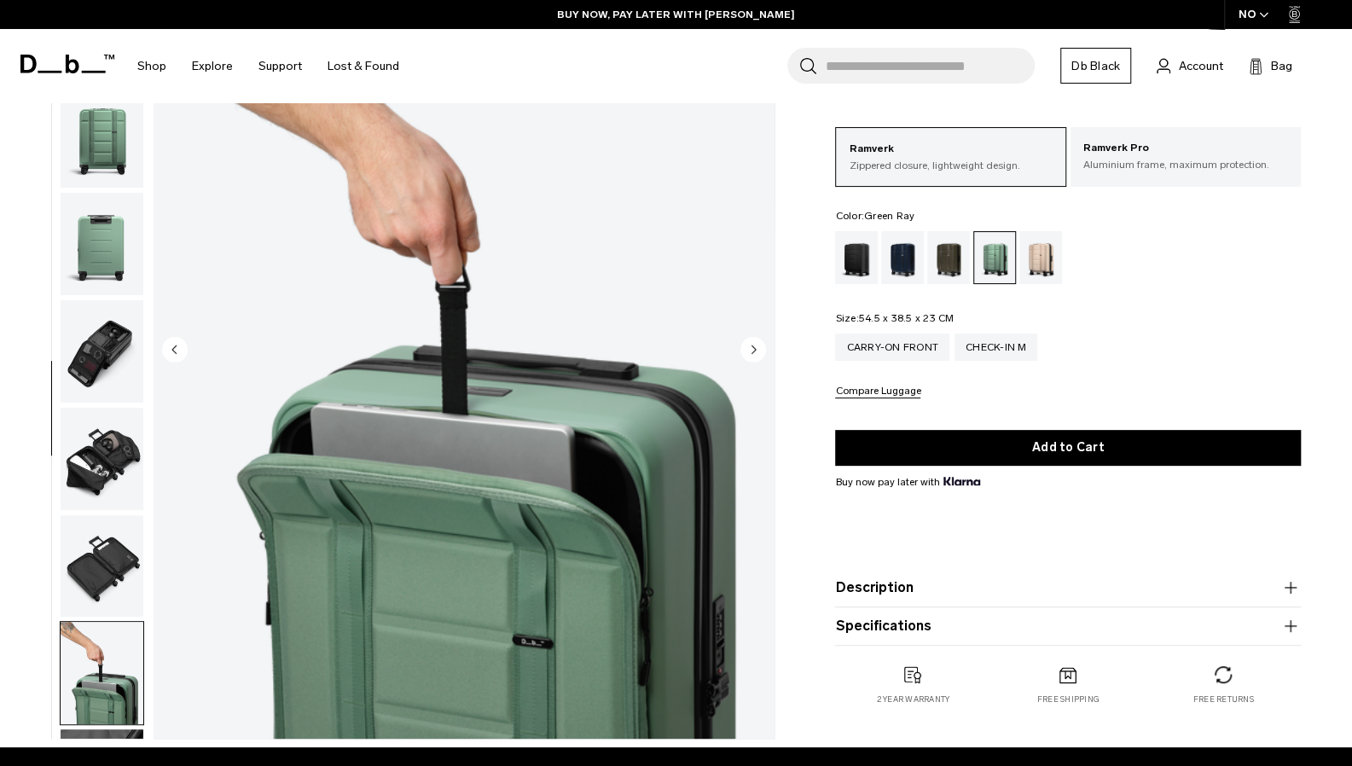
click at [117, 468] on img "button" at bounding box center [102, 459] width 83 height 102
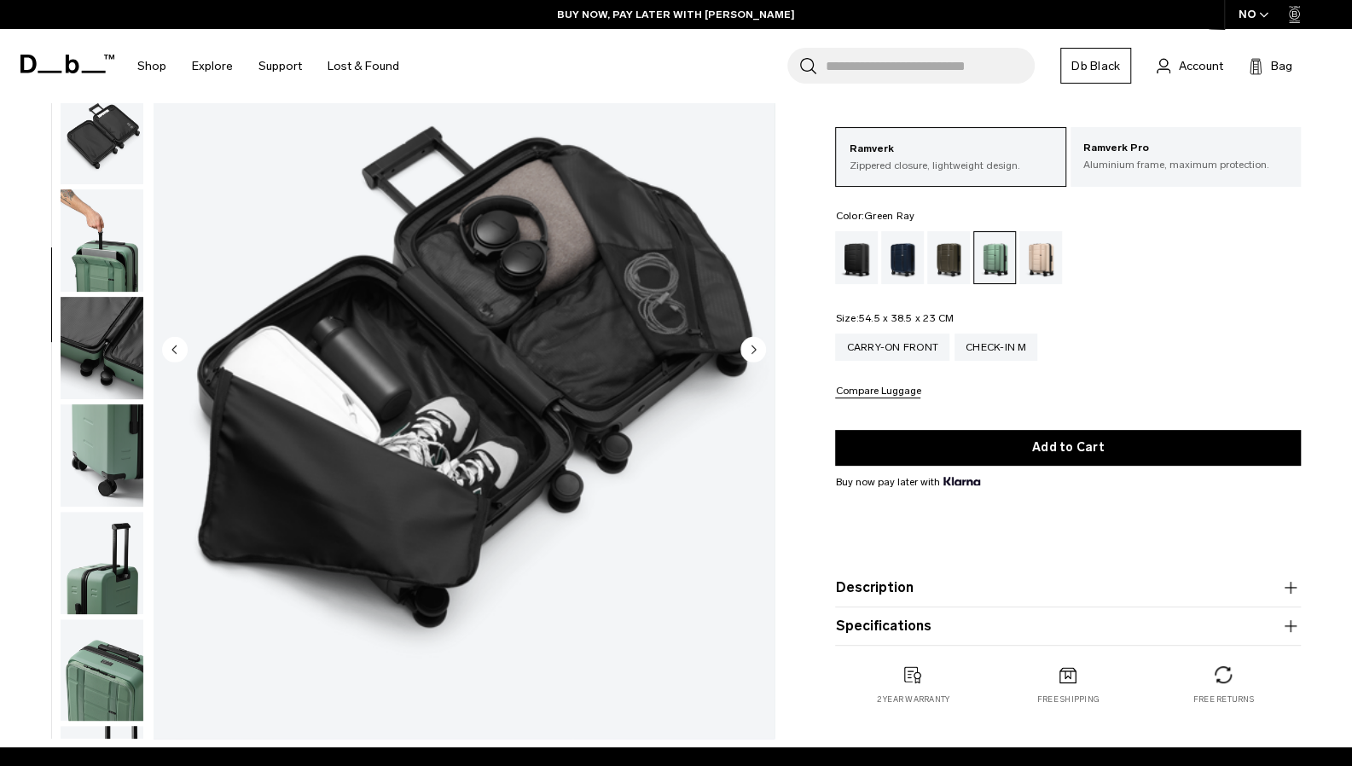
scroll to position [538, 0]
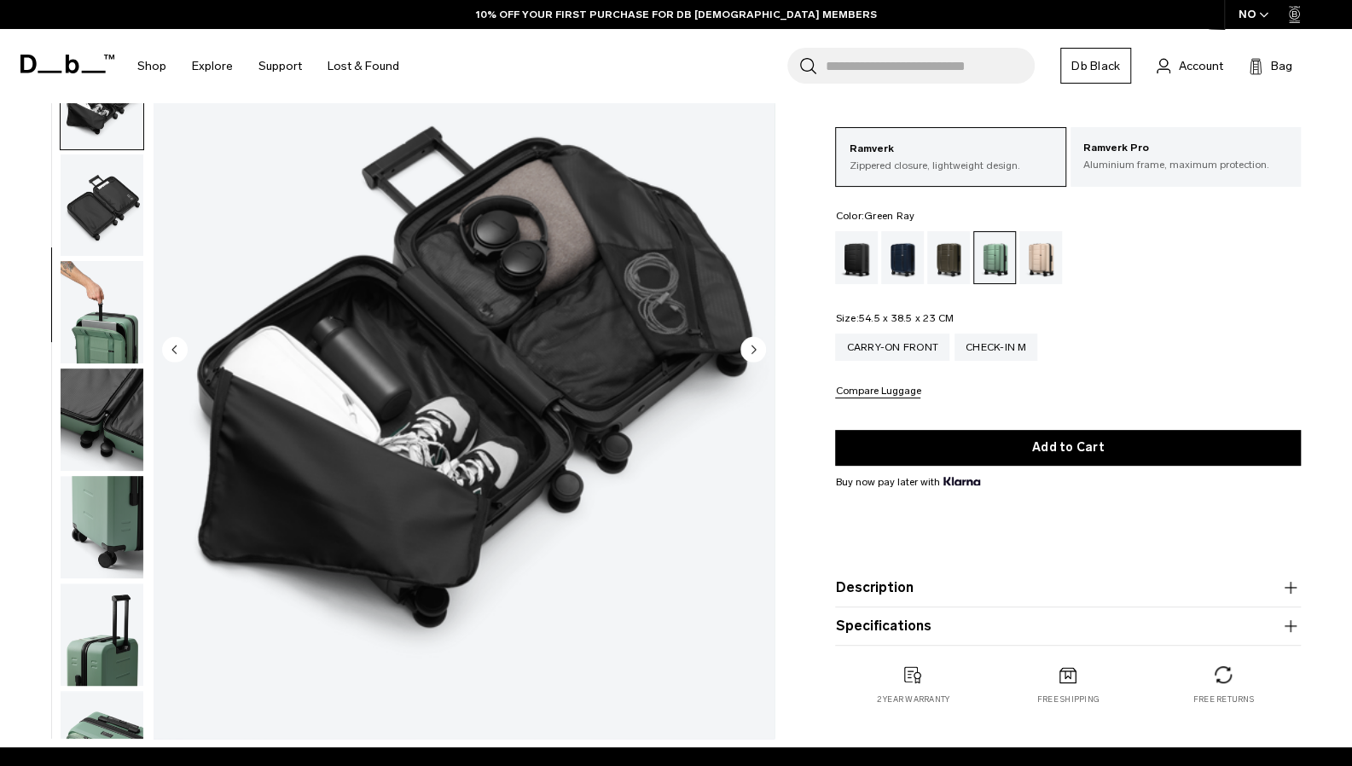
click at [111, 342] on img "button" at bounding box center [102, 312] width 83 height 102
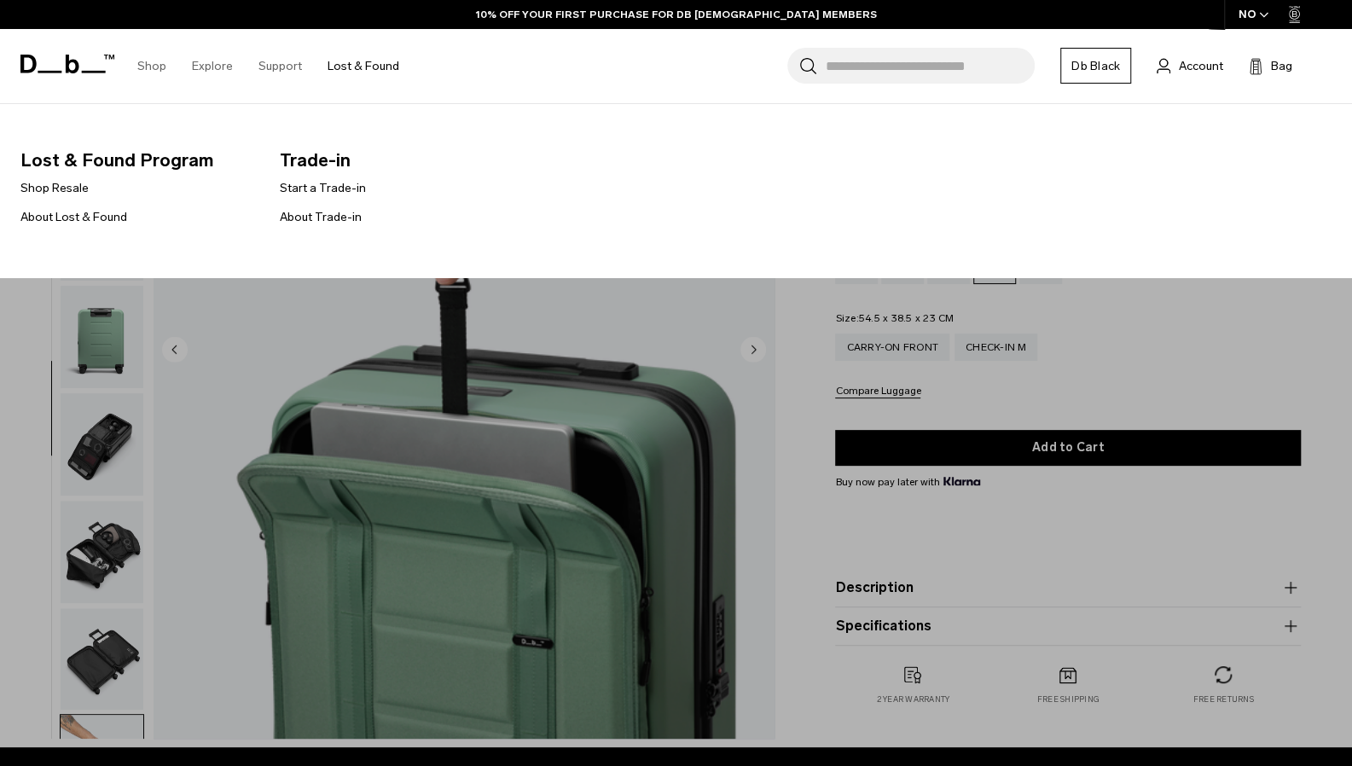
scroll to position [0, 0]
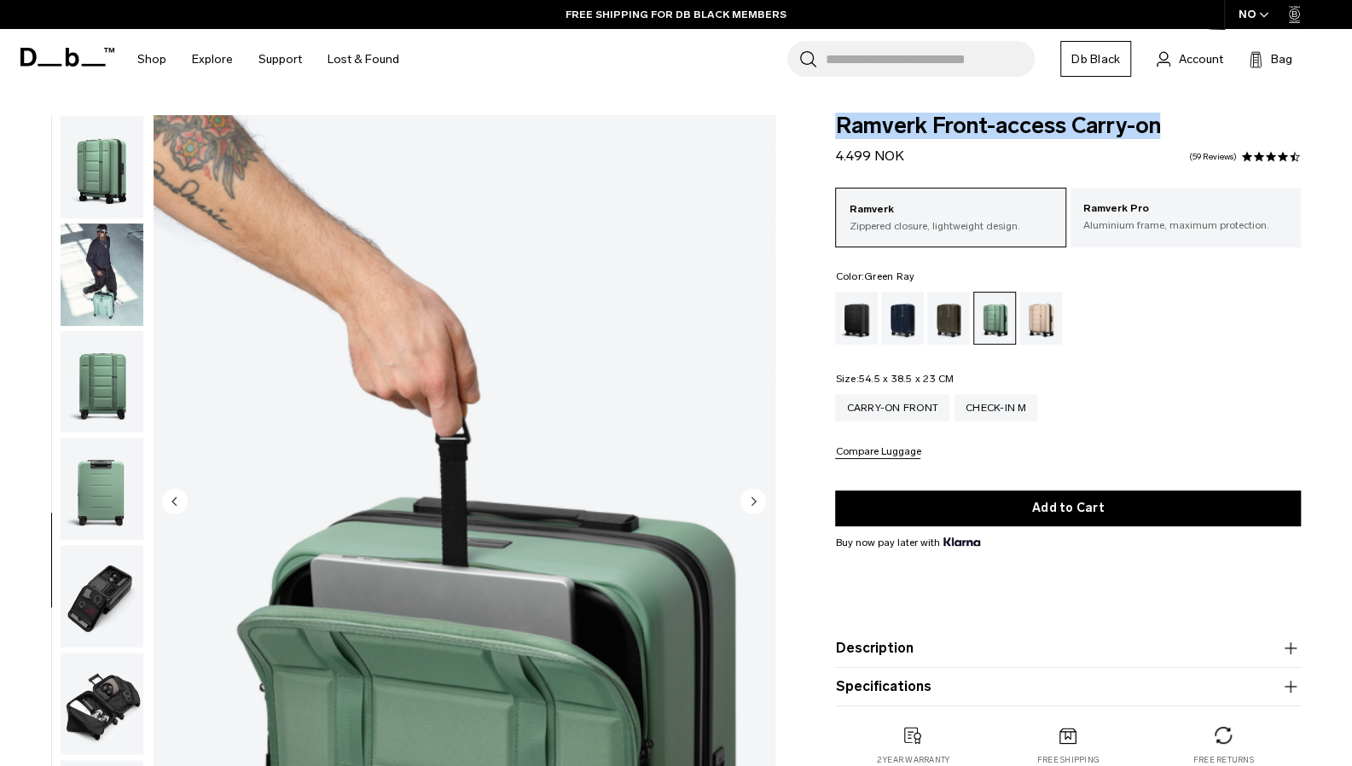
drag, startPoint x: 1173, startPoint y: 127, endPoint x: 838, endPoint y: 129, distance: 335.3
click at [838, 129] on span "Ramverk Front-access Carry-on" at bounding box center [1068, 126] width 466 height 22
copy span "Ramverk Front-access Carry-on"
